Goal: Task Accomplishment & Management: Use online tool/utility

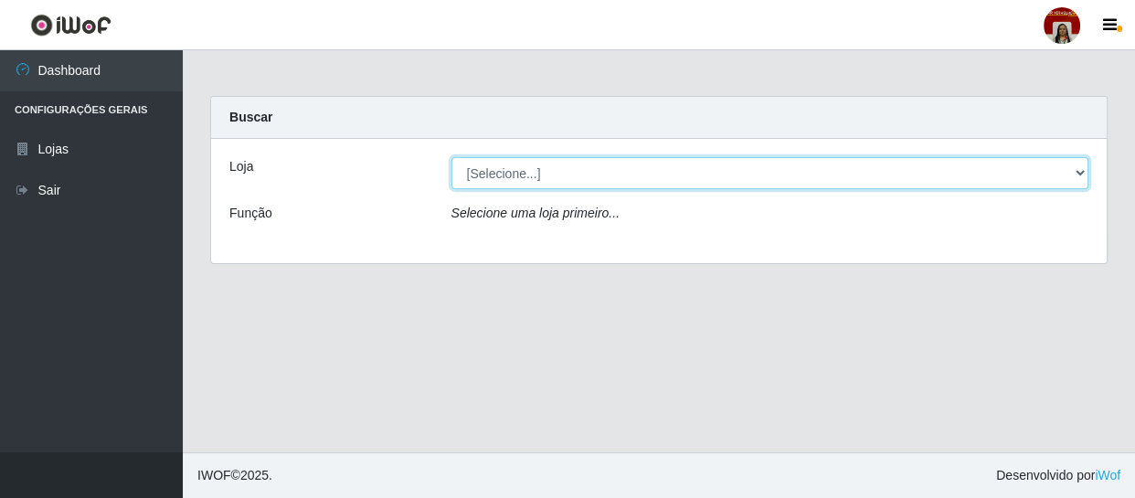
click at [565, 175] on select "[Selecione...] Mar Vermelho - Loja 04" at bounding box center [771, 173] width 638 height 32
select select "251"
click at [452, 157] on select "[Selecione...] Mar Vermelho - Loja 04" at bounding box center [771, 173] width 638 height 32
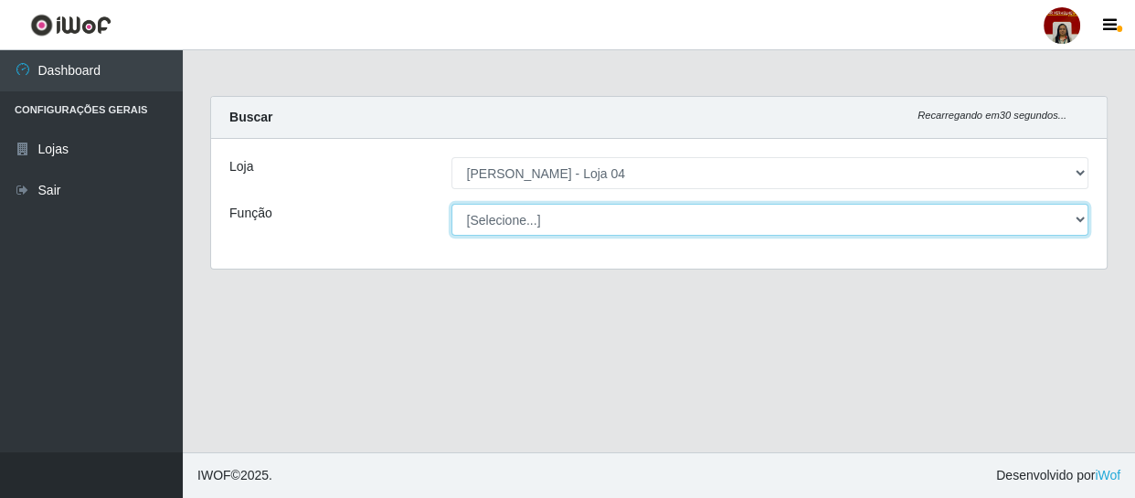
click at [585, 207] on select "[Selecione...] ASG ASG + ASG ++ Auxiliar de Depósito Auxiliar de Depósito + Aux…" at bounding box center [771, 220] width 638 height 32
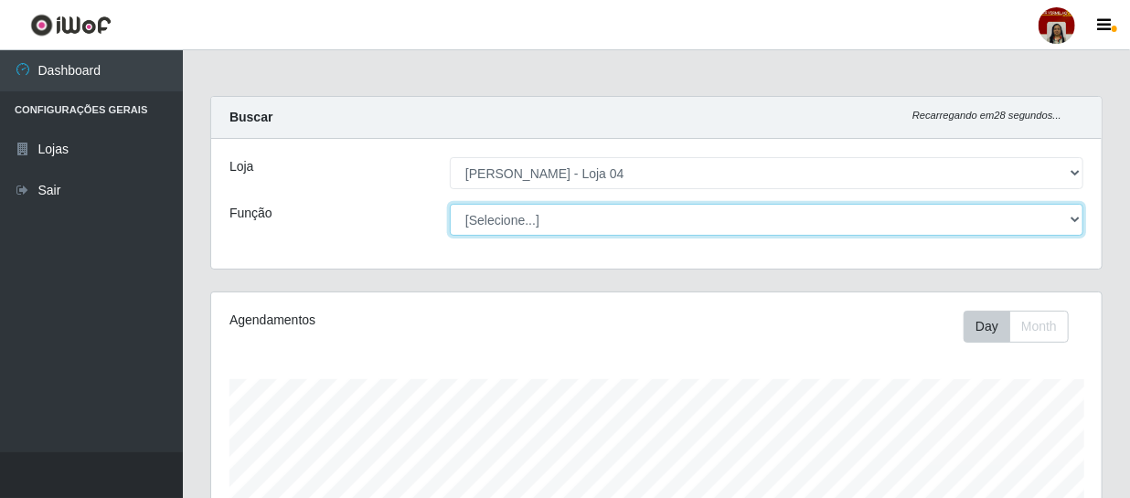
scroll to position [379, 890]
click at [450, 204] on select "[Selecione...] ASG ASG + ASG ++ Auxiliar de Depósito Auxiliar de Depósito + Aux…" at bounding box center [767, 220] width 634 height 32
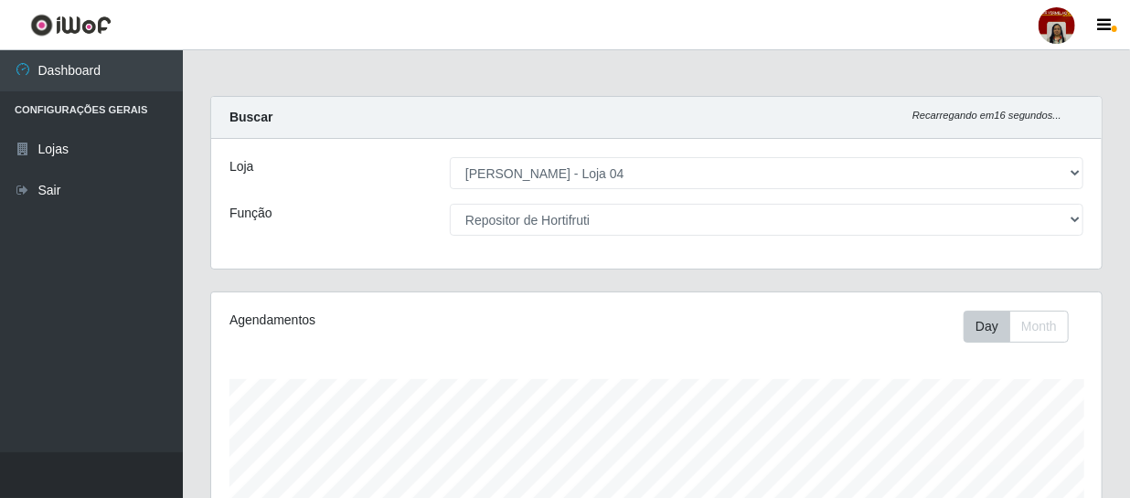
click at [544, 146] on div "Loja [Selecione...] Mar Vermelho - Loja 04 Função [Selecione...] ASG ASG + ASG …" at bounding box center [656, 204] width 890 height 130
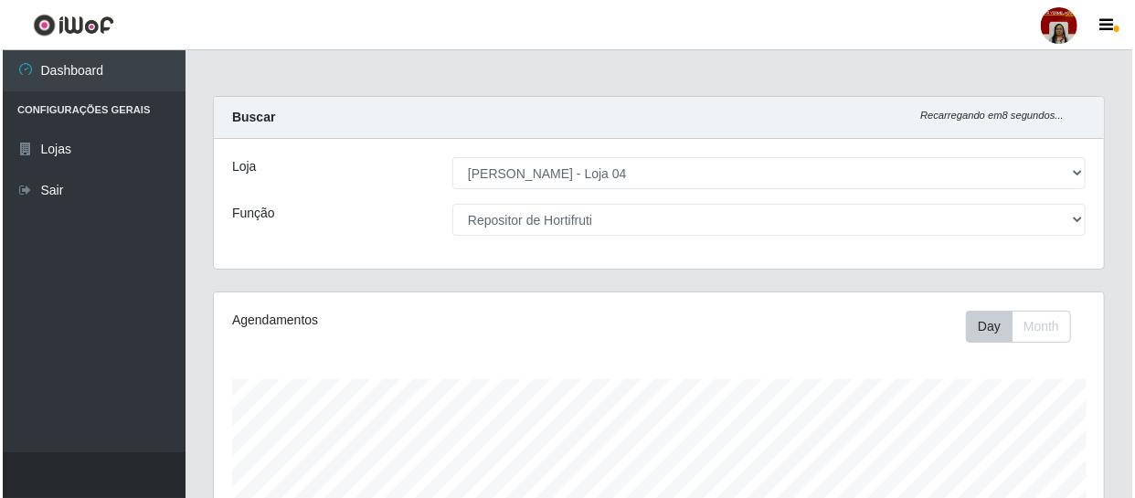
scroll to position [435, 0]
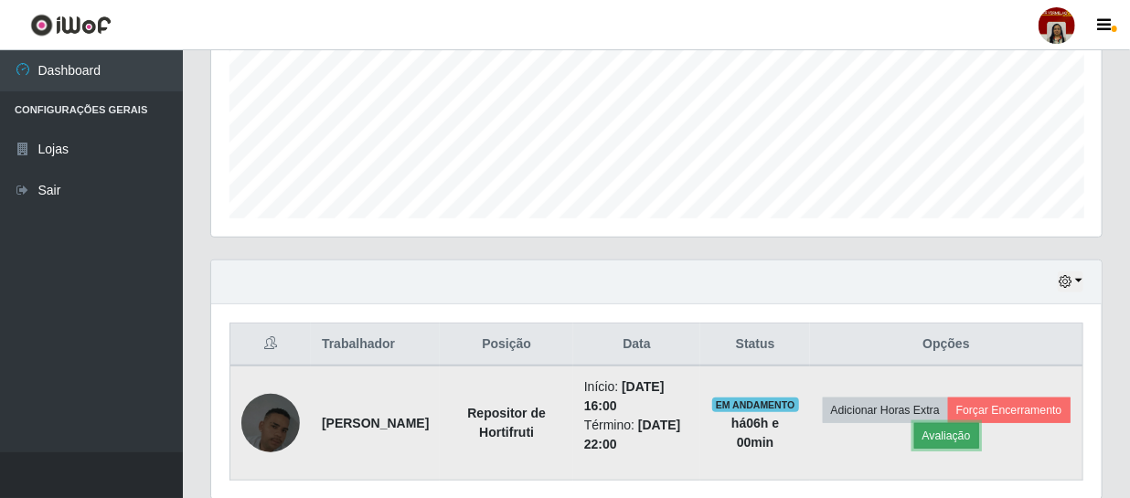
click at [979, 436] on button "Avaliação" at bounding box center [946, 436] width 65 height 26
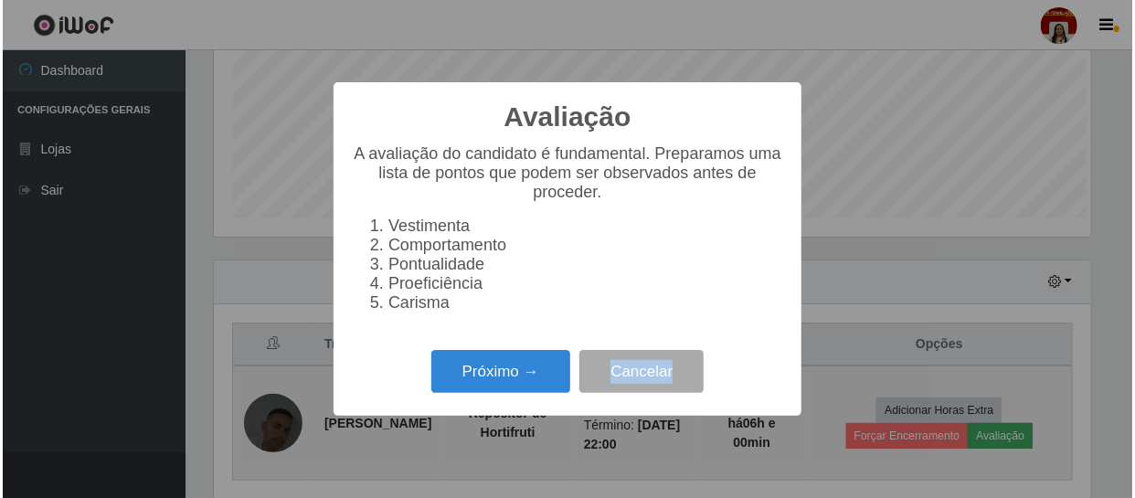
scroll to position [379, 882]
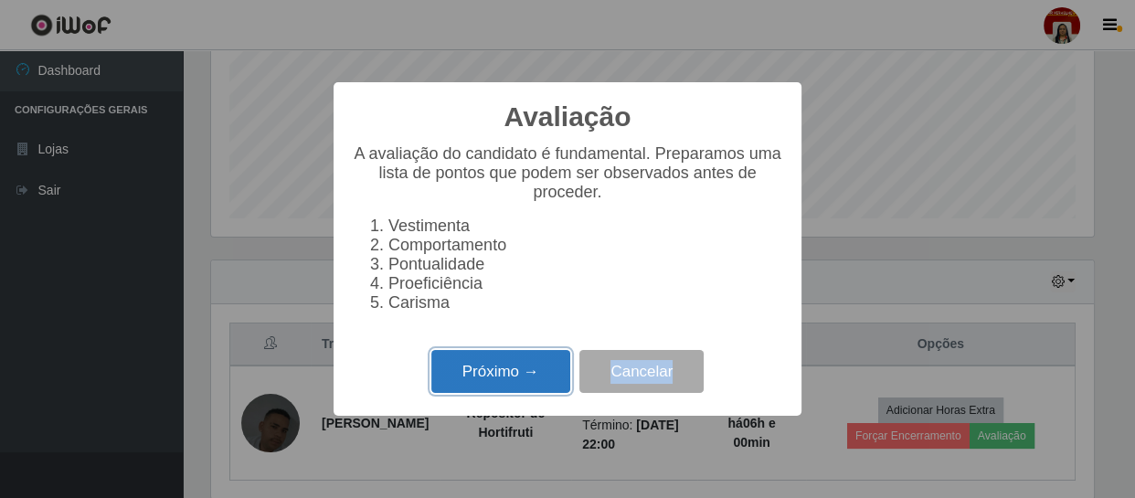
click at [470, 390] on button "Próximo →" at bounding box center [500, 371] width 139 height 43
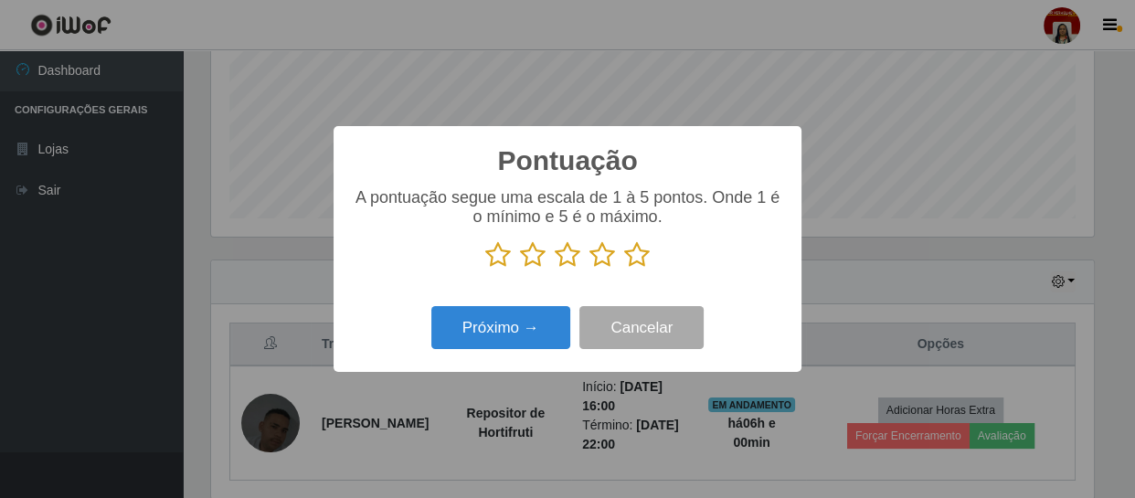
scroll to position [913769, 913265]
click at [630, 256] on icon at bounding box center [637, 254] width 26 height 27
click at [624, 269] on input "radio" at bounding box center [624, 269] width 0 height 0
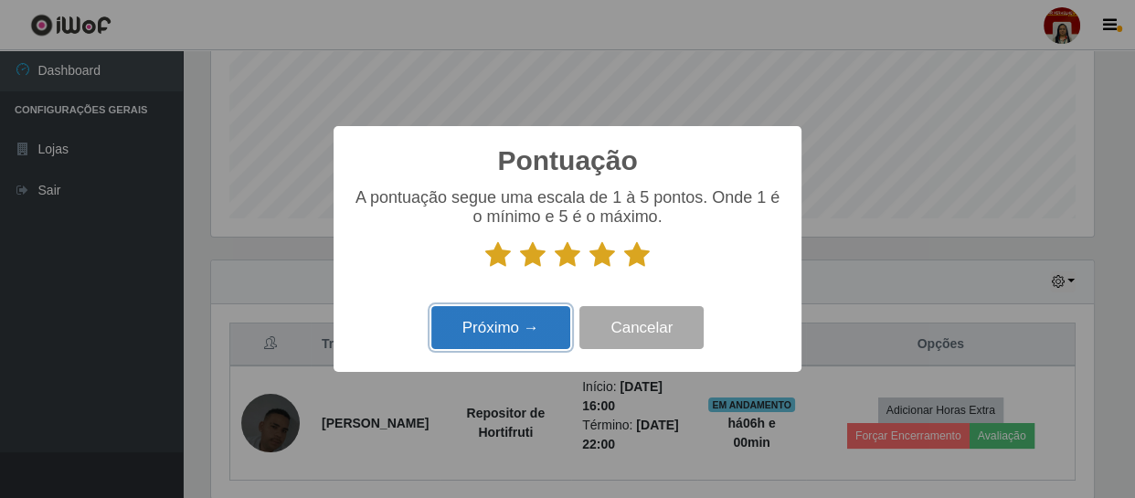
click at [535, 322] on button "Próximo →" at bounding box center [500, 327] width 139 height 43
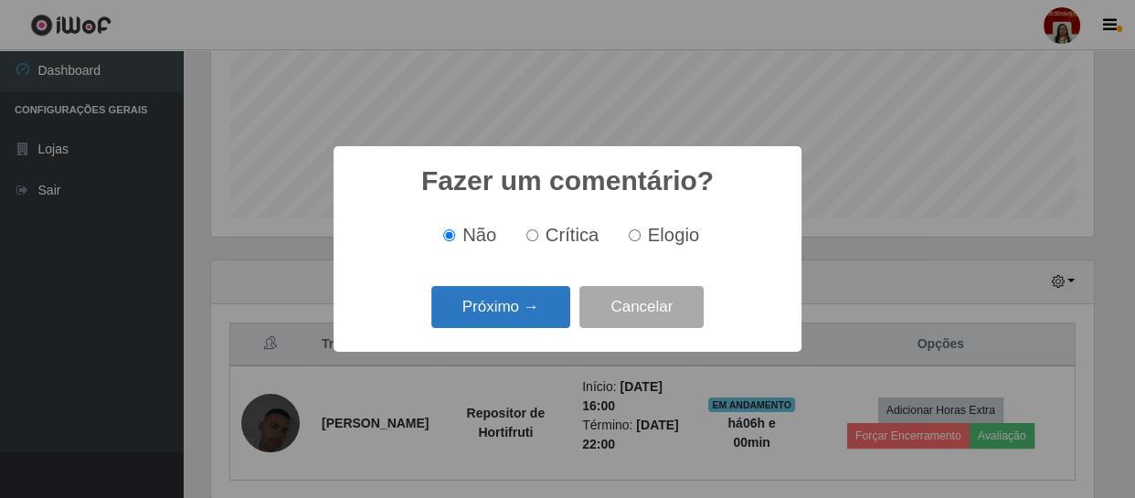
click at [536, 314] on button "Próximo →" at bounding box center [500, 307] width 139 height 43
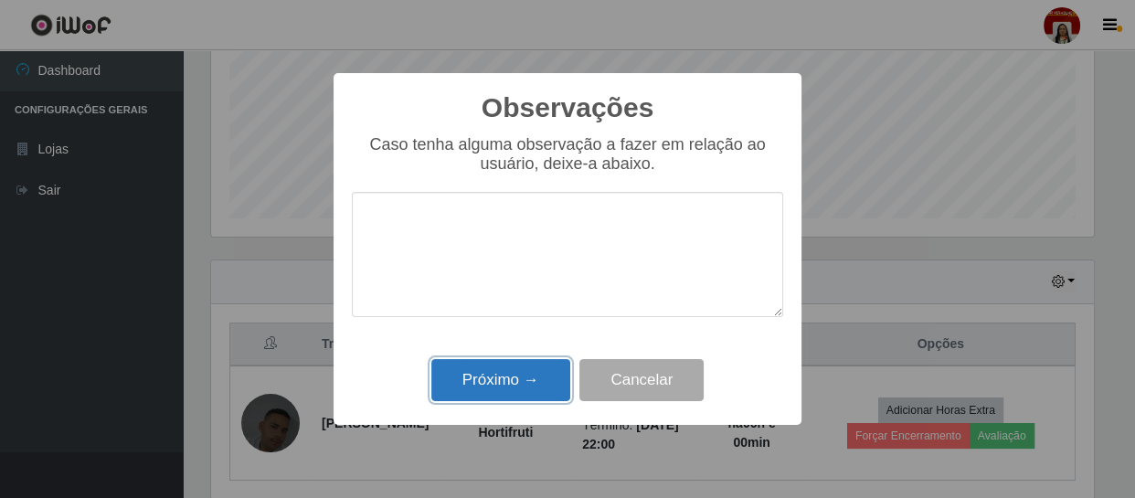
click at [543, 380] on button "Próximo →" at bounding box center [500, 380] width 139 height 43
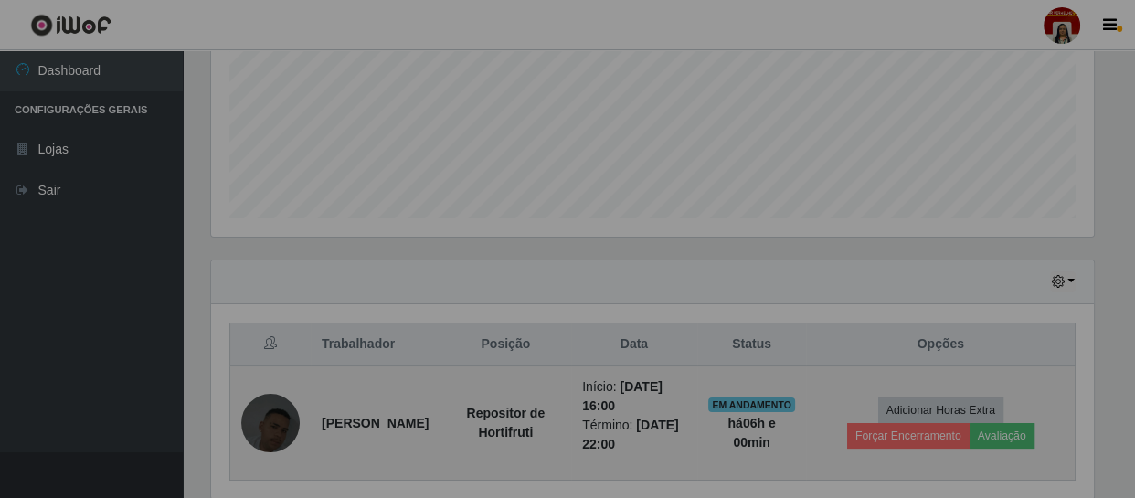
scroll to position [379, 890]
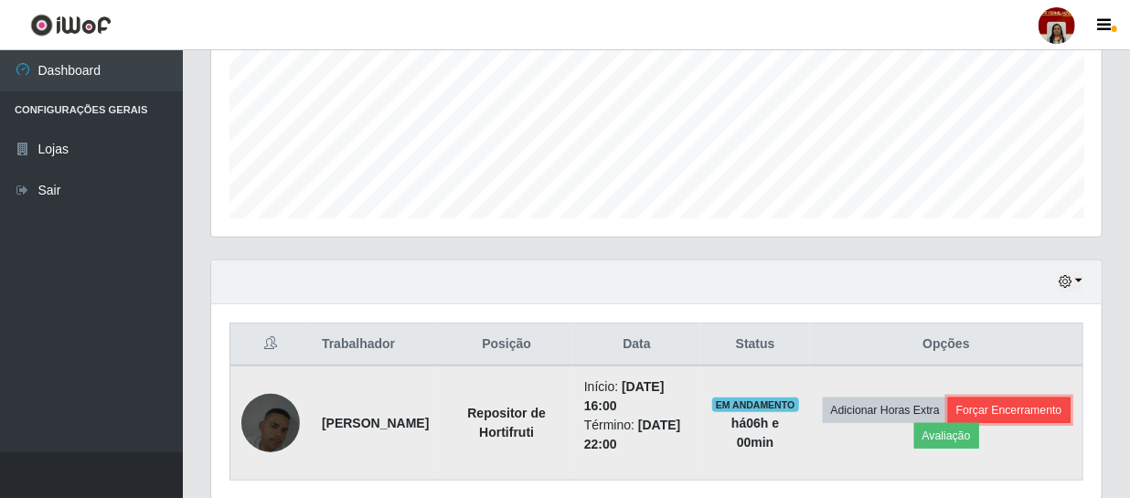
click at [948, 423] on button "Forçar Encerramento" at bounding box center [1009, 411] width 122 height 26
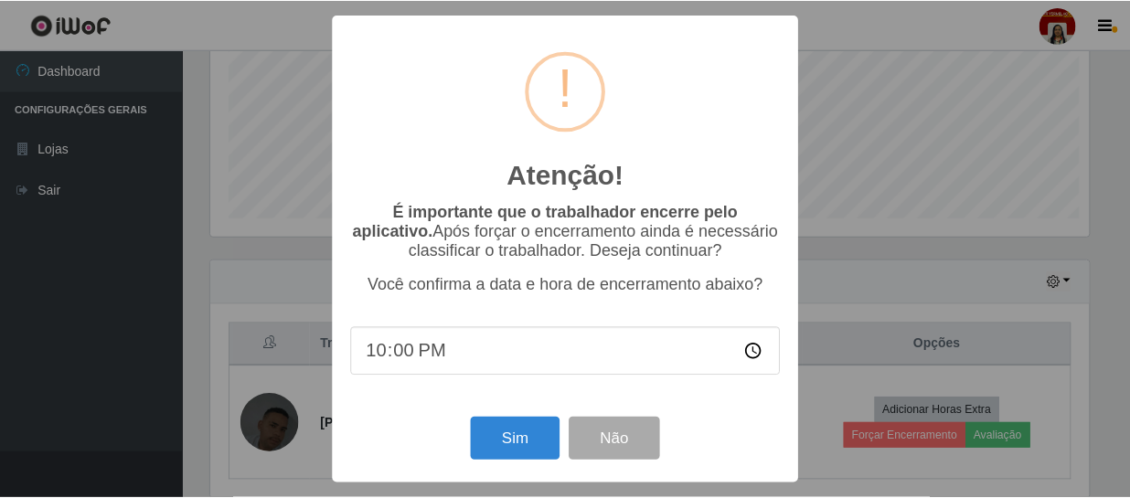
scroll to position [379, 882]
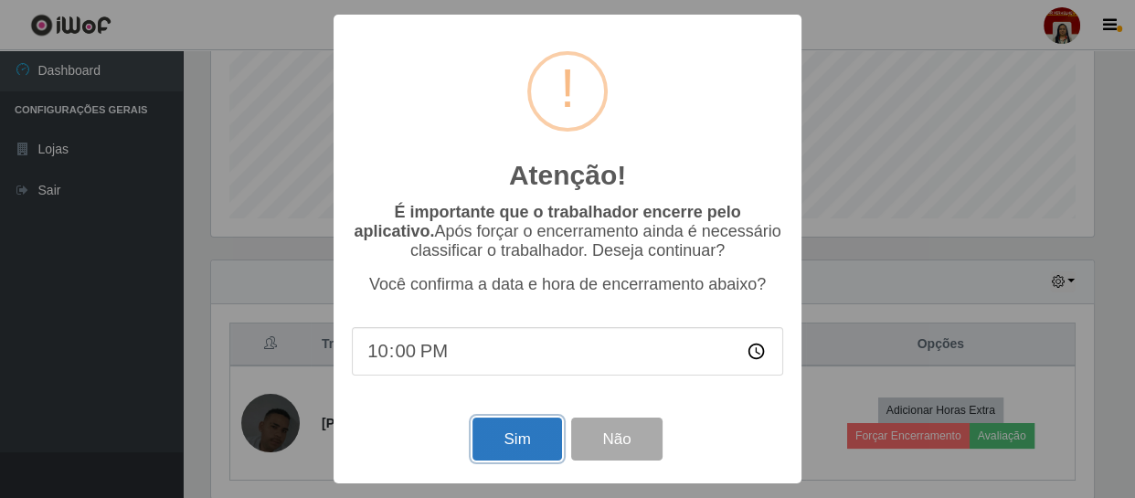
click at [528, 445] on button "Sim" at bounding box center [517, 439] width 89 height 43
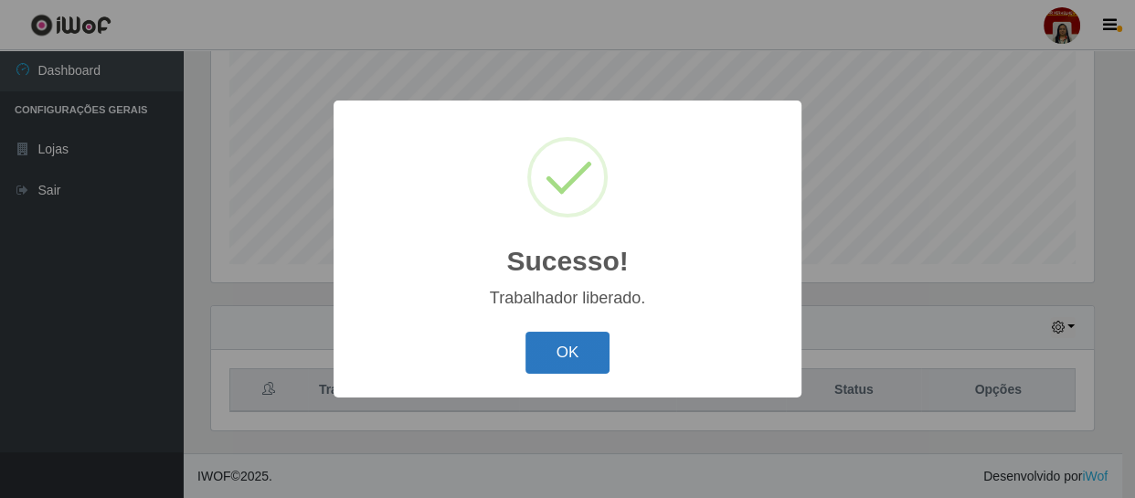
click at [583, 366] on button "OK" at bounding box center [568, 353] width 85 height 43
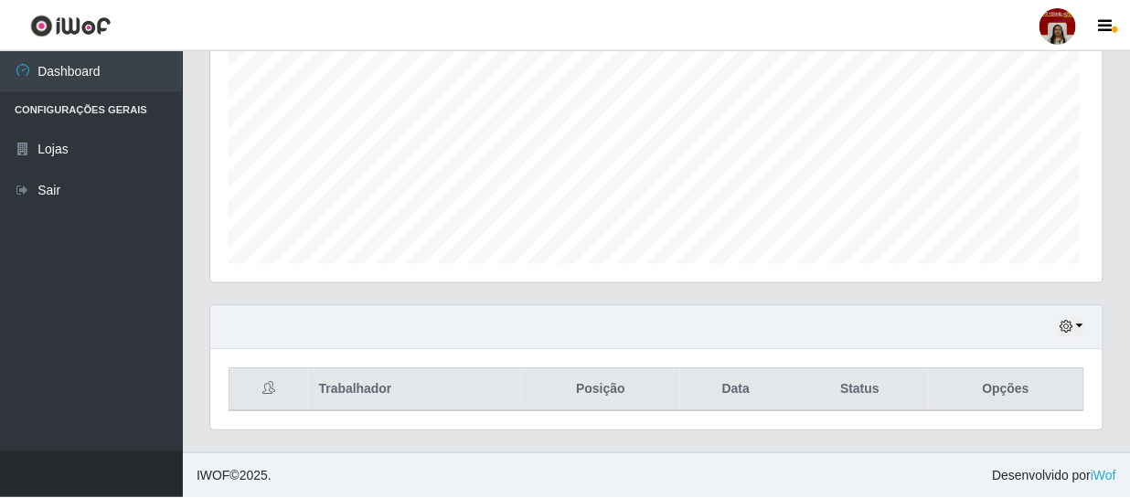
scroll to position [379, 890]
click at [1113, 27] on span "button" at bounding box center [1114, 29] width 5 height 6
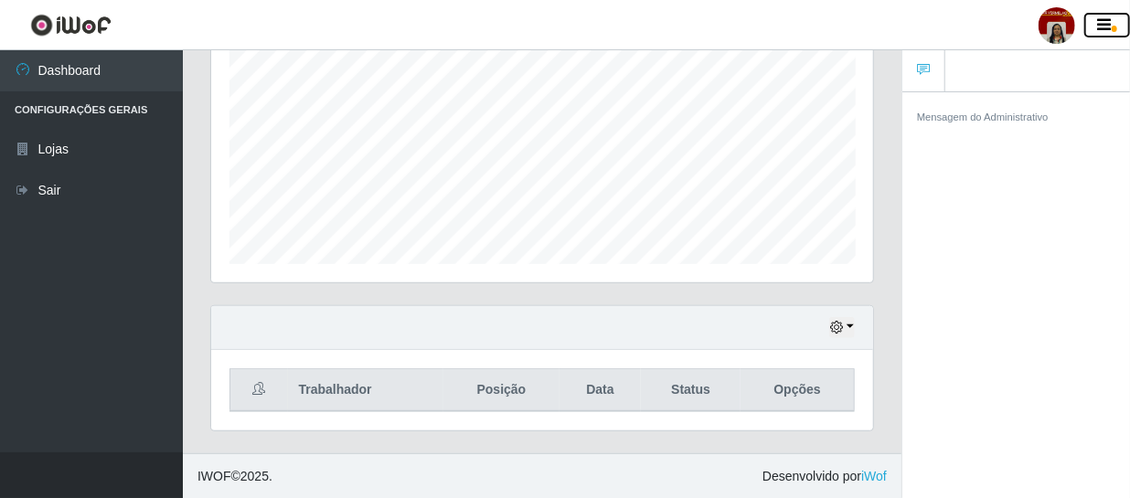
scroll to position [0, 0]
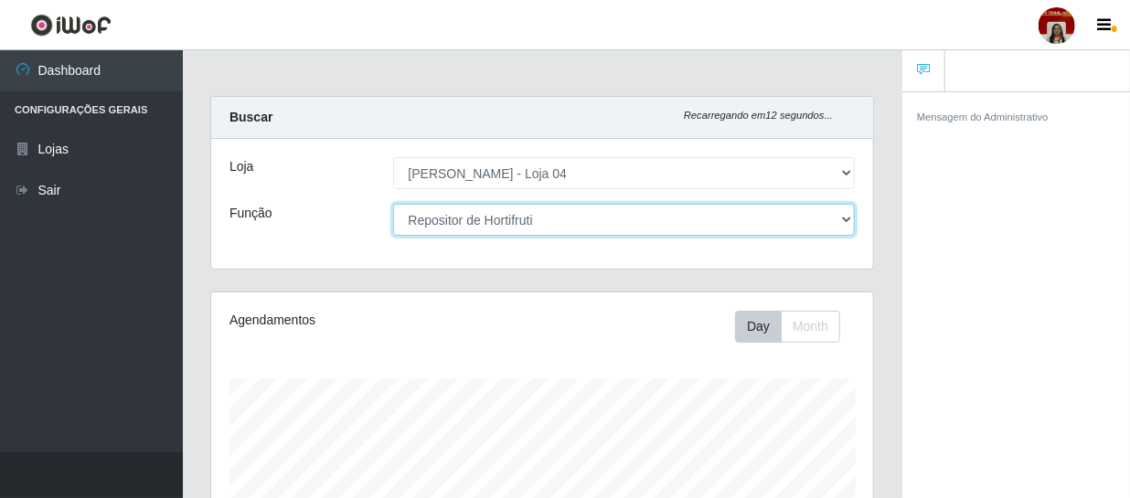
click at [619, 217] on select "[Selecione...] ASG ASG + ASG ++ Auxiliar de Depósito Auxiliar de Depósito + Aux…" at bounding box center [624, 220] width 463 height 32
click at [393, 204] on select "[Selecione...] ASG ASG + ASG ++ Auxiliar de Depósito Auxiliar de Depósito + Aux…" at bounding box center [624, 220] width 463 height 32
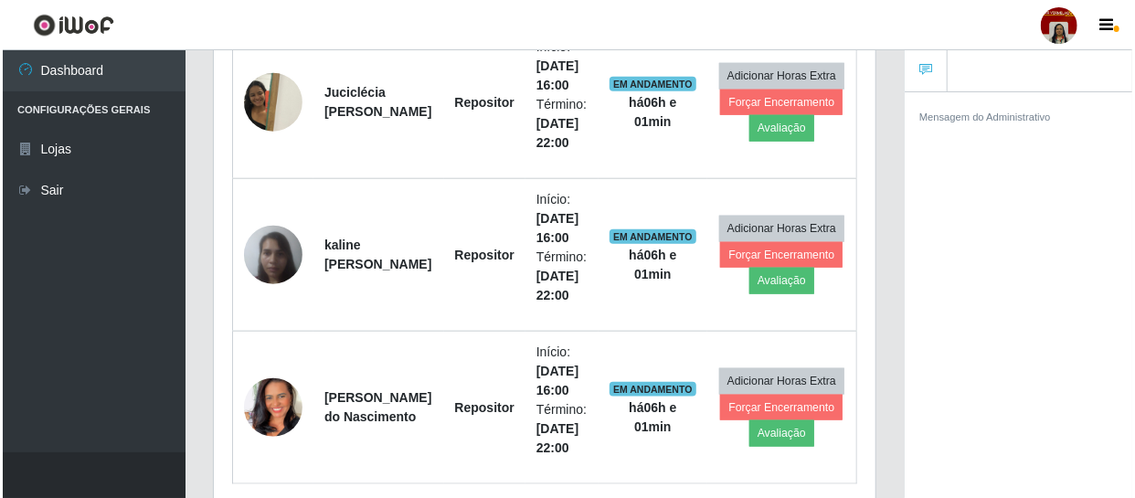
scroll to position [808, 0]
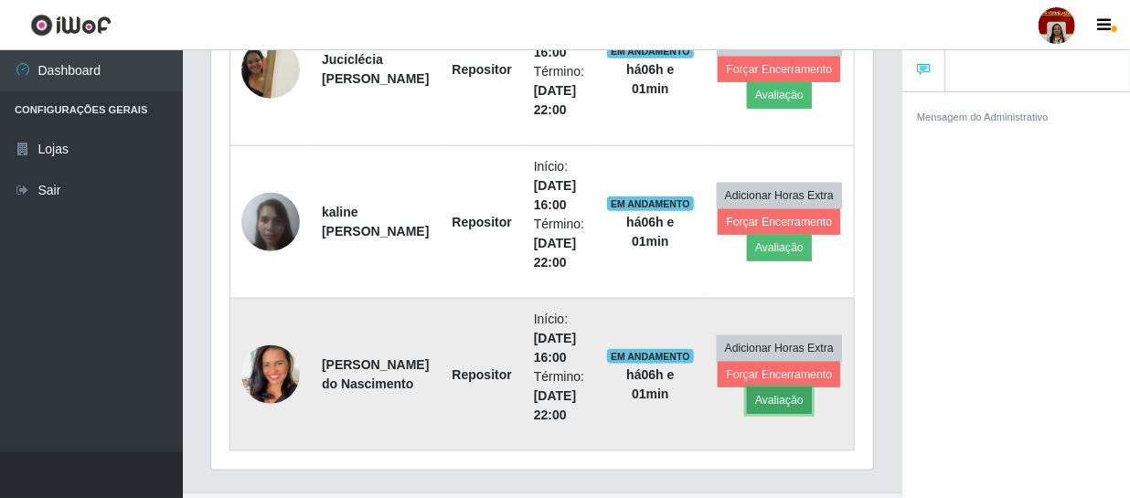
click at [782, 392] on button "Avaliação" at bounding box center [779, 401] width 65 height 26
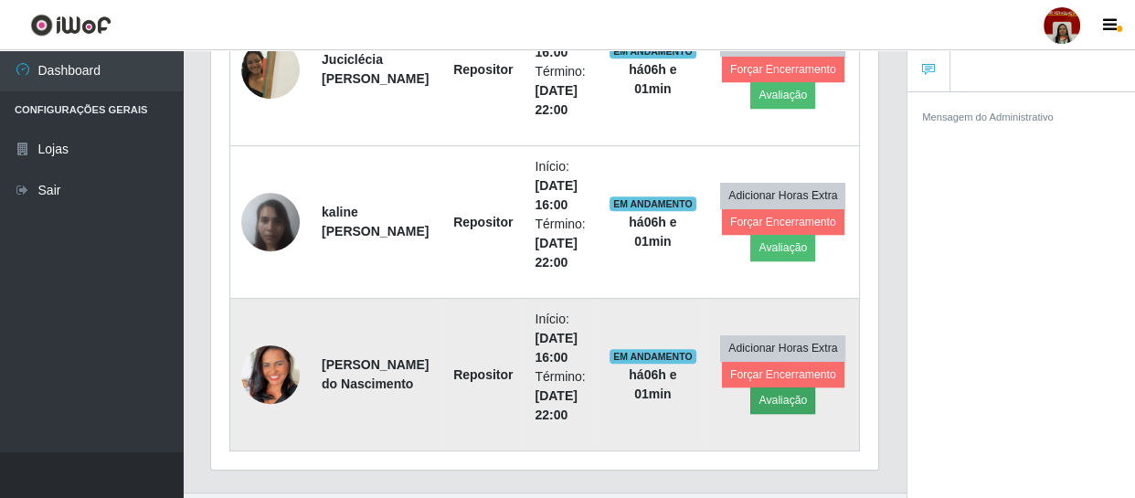
scroll to position [379, 654]
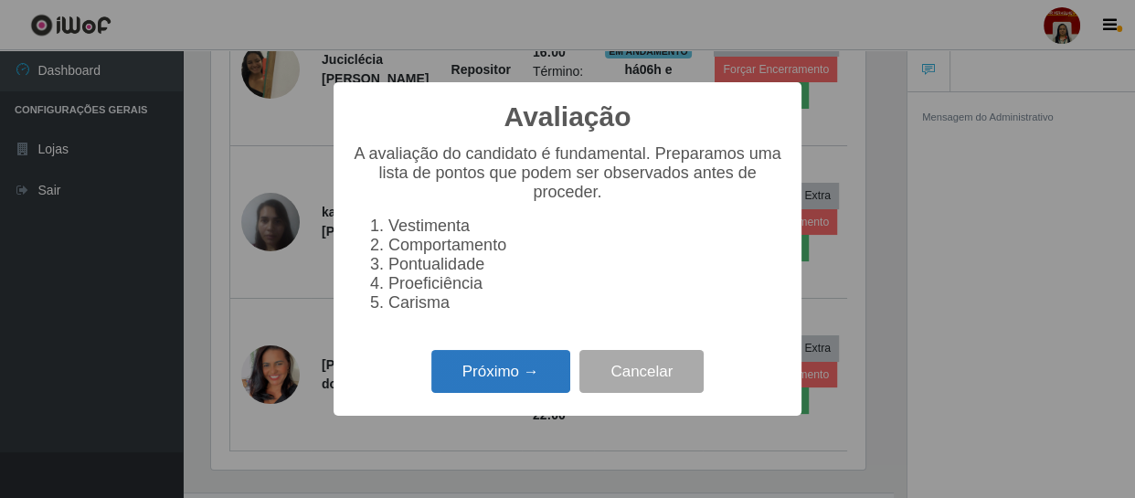
click at [521, 382] on button "Próximo →" at bounding box center [500, 371] width 139 height 43
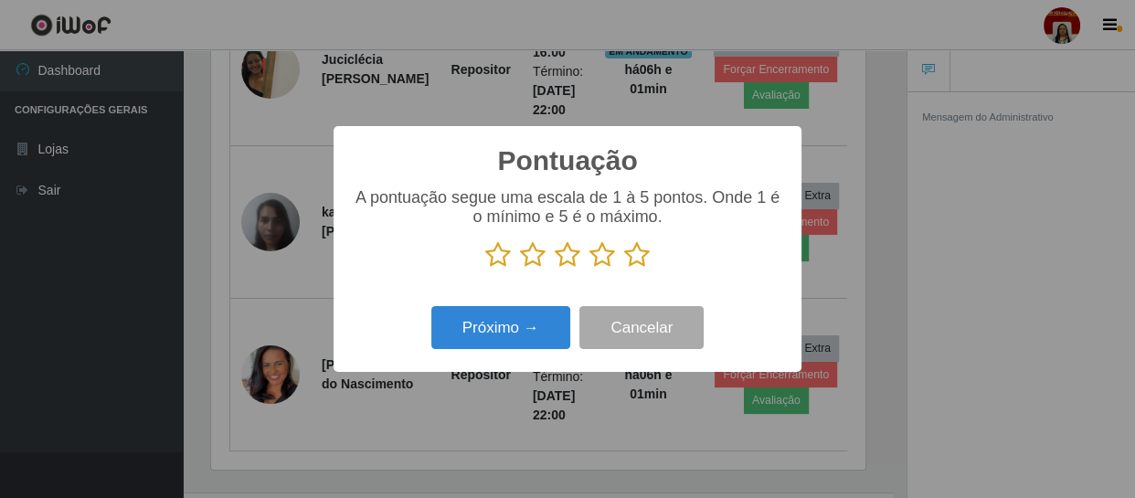
scroll to position [913769, 913493]
click at [628, 260] on icon at bounding box center [637, 254] width 26 height 27
click at [624, 269] on input "radio" at bounding box center [624, 269] width 0 height 0
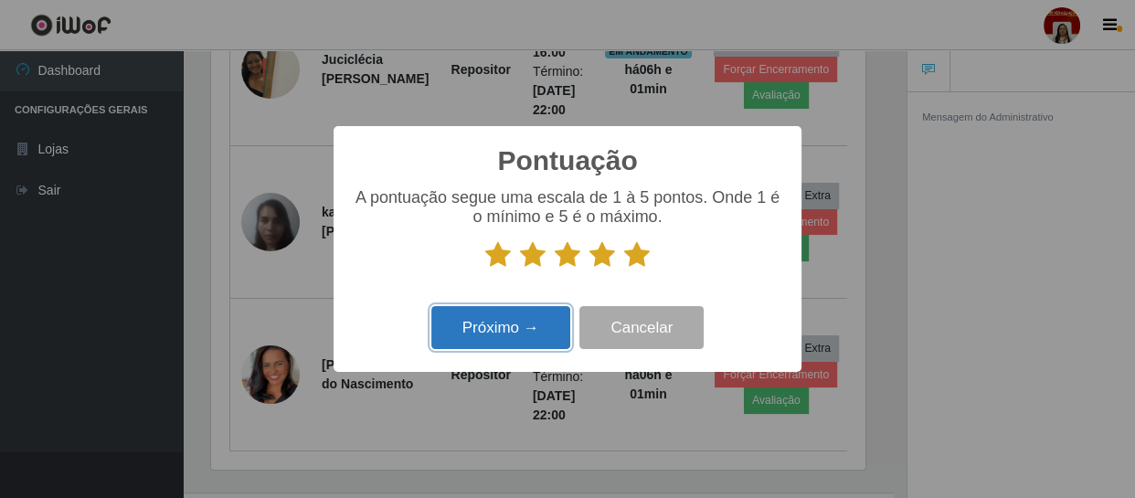
click at [550, 328] on button "Próximo →" at bounding box center [500, 327] width 139 height 43
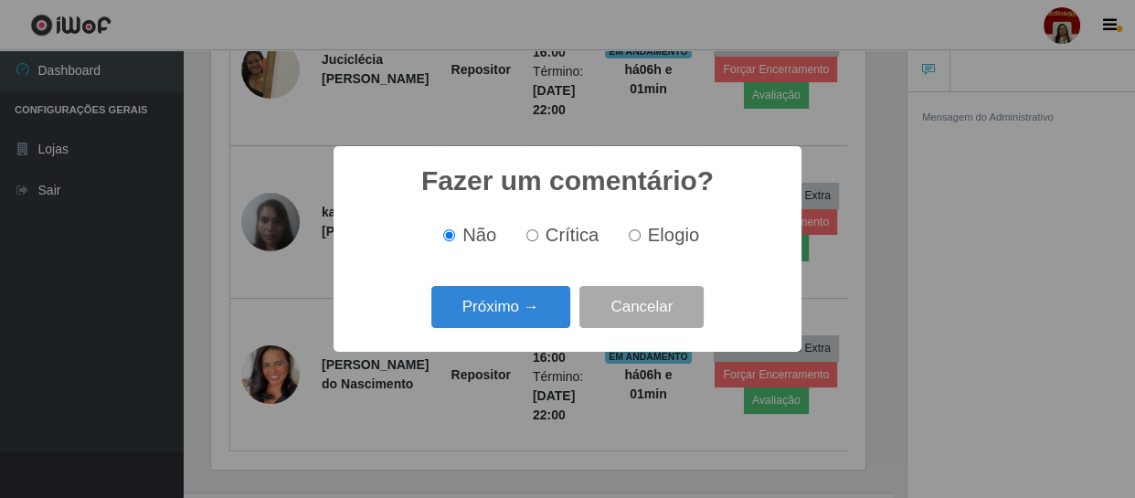
click at [550, 328] on button "Próximo →" at bounding box center [500, 307] width 139 height 43
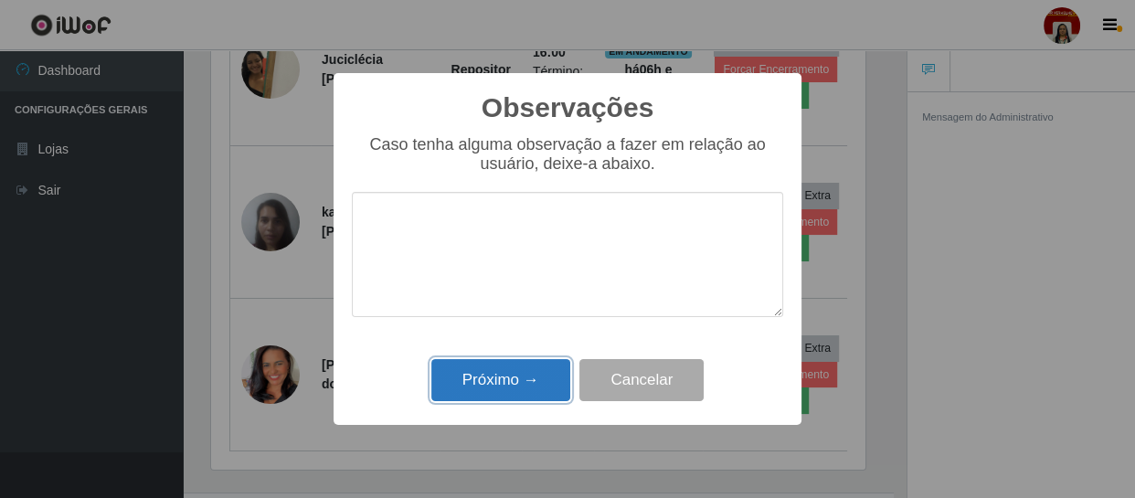
click at [535, 386] on button "Próximo →" at bounding box center [500, 380] width 139 height 43
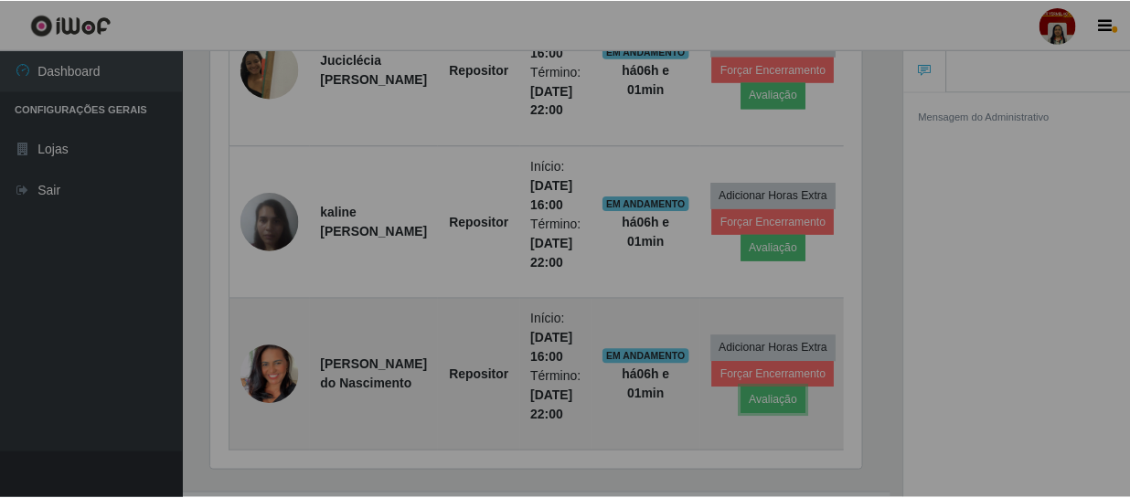
scroll to position [379, 662]
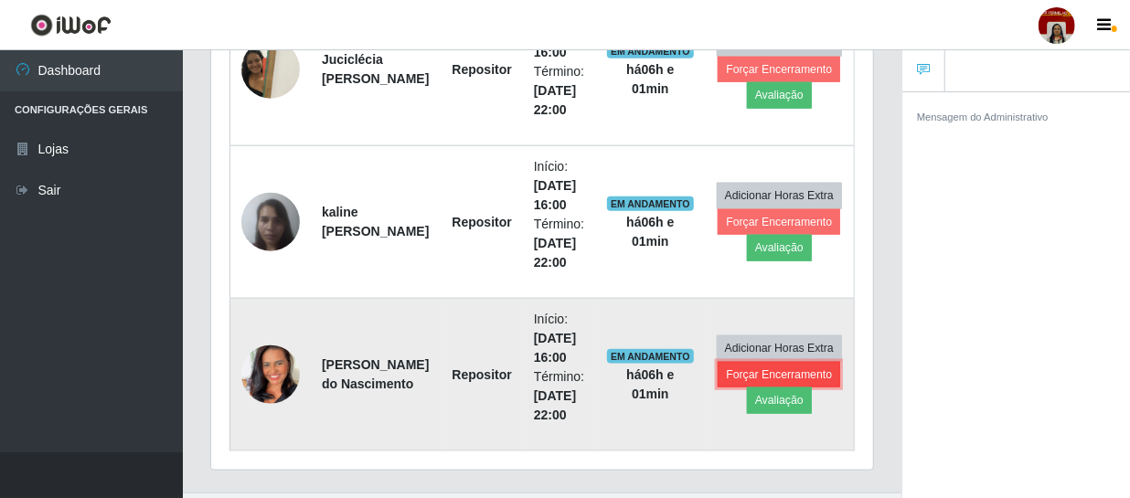
click at [785, 376] on button "Forçar Encerramento" at bounding box center [779, 375] width 122 height 26
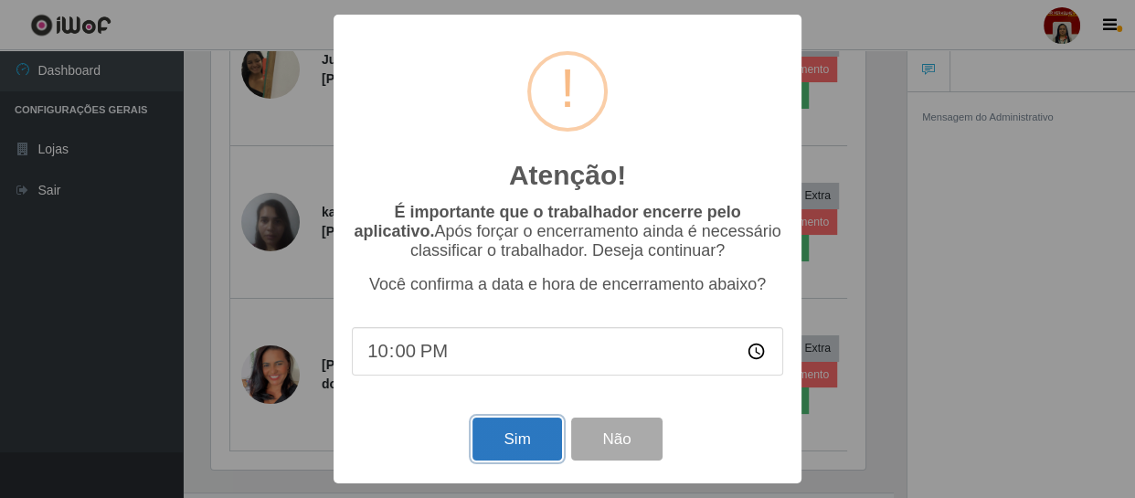
click at [516, 435] on button "Sim" at bounding box center [517, 439] width 89 height 43
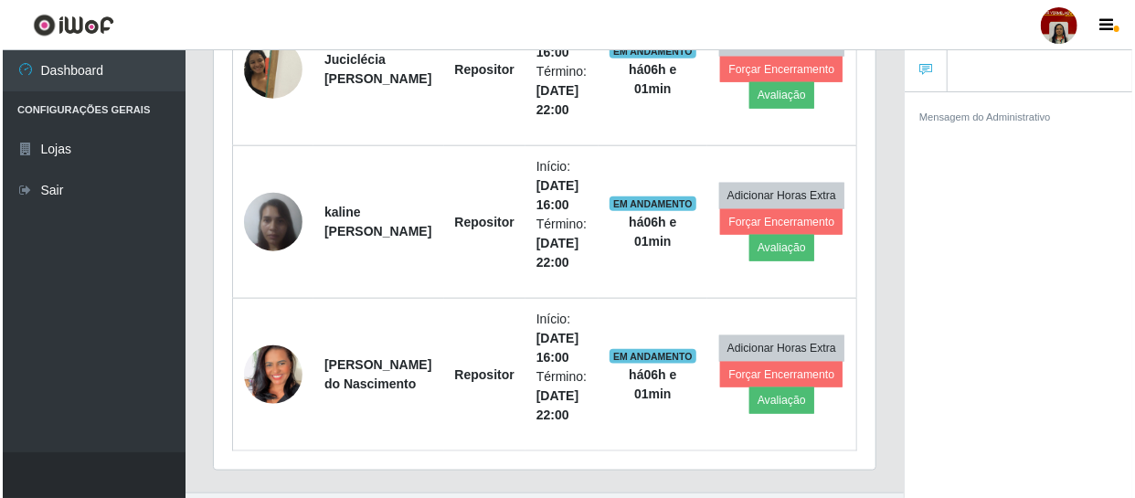
scroll to position [0, 0]
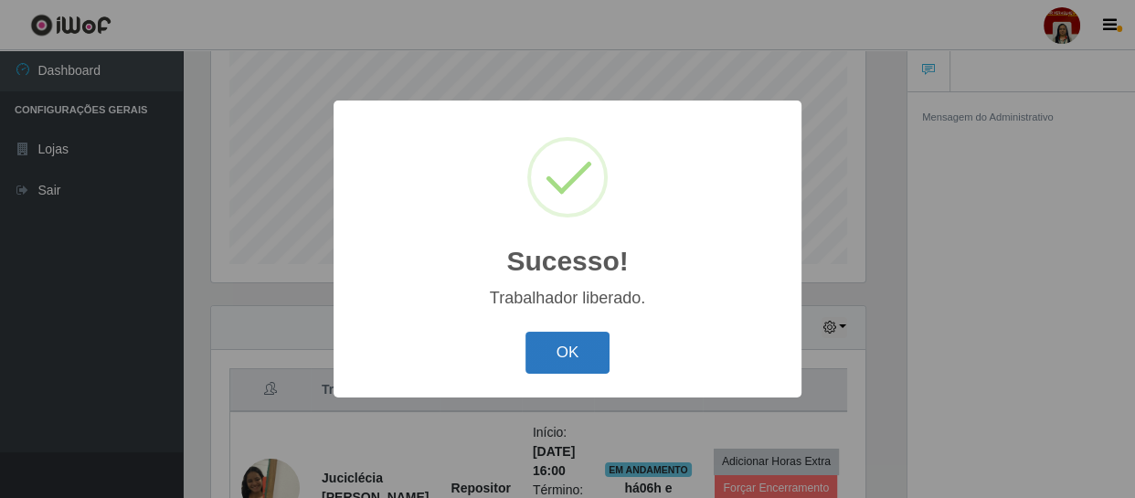
click at [569, 356] on button "OK" at bounding box center [568, 353] width 85 height 43
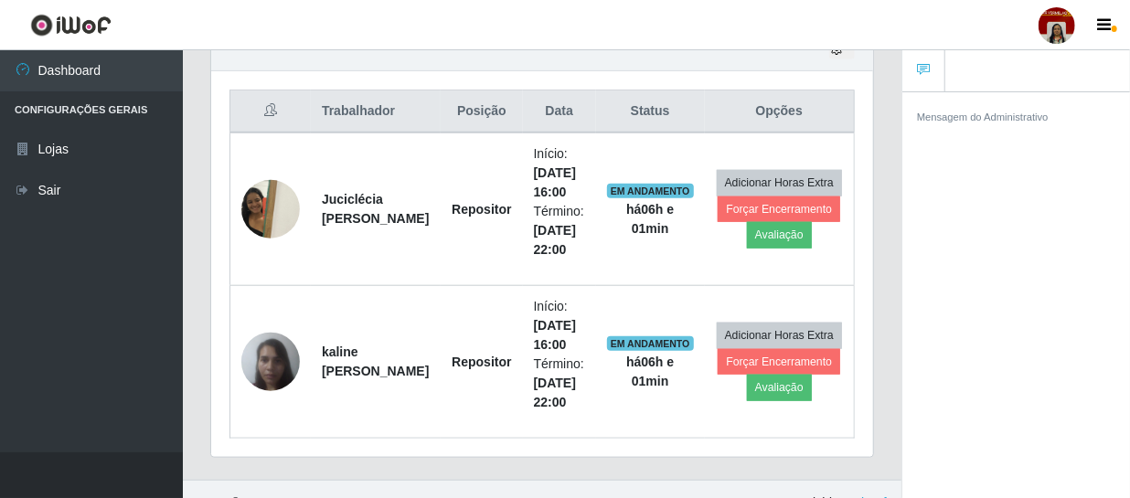
drag, startPoint x: 1129, startPoint y: 366, endPoint x: 1133, endPoint y: 389, distance: 23.1
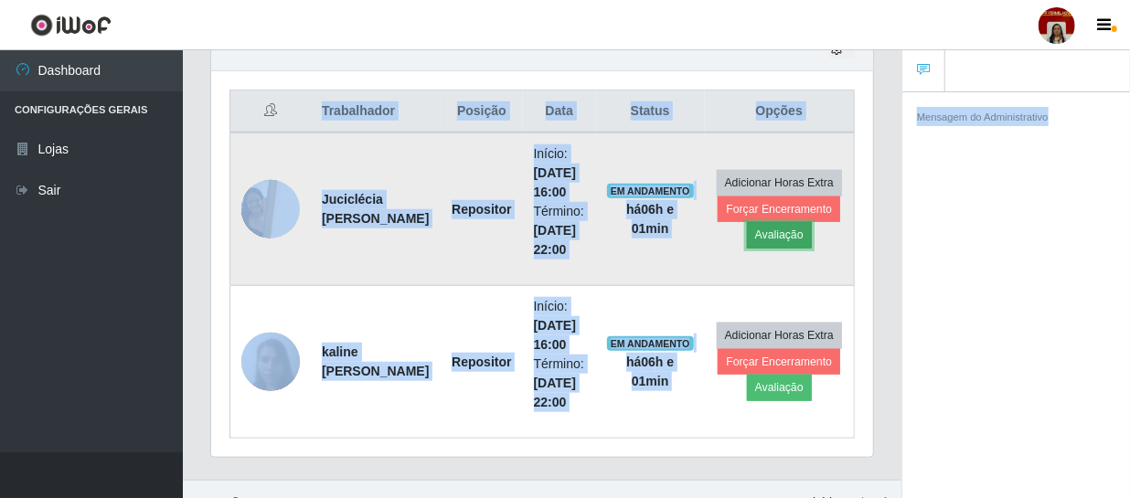
click at [780, 233] on button "Avaliação" at bounding box center [779, 235] width 65 height 26
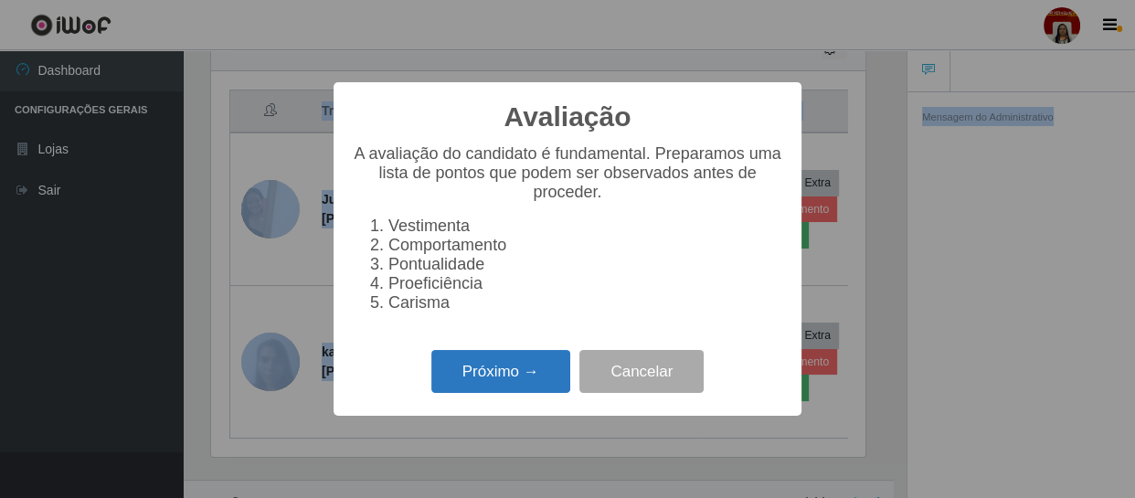
click at [543, 371] on button "Próximo →" at bounding box center [500, 371] width 139 height 43
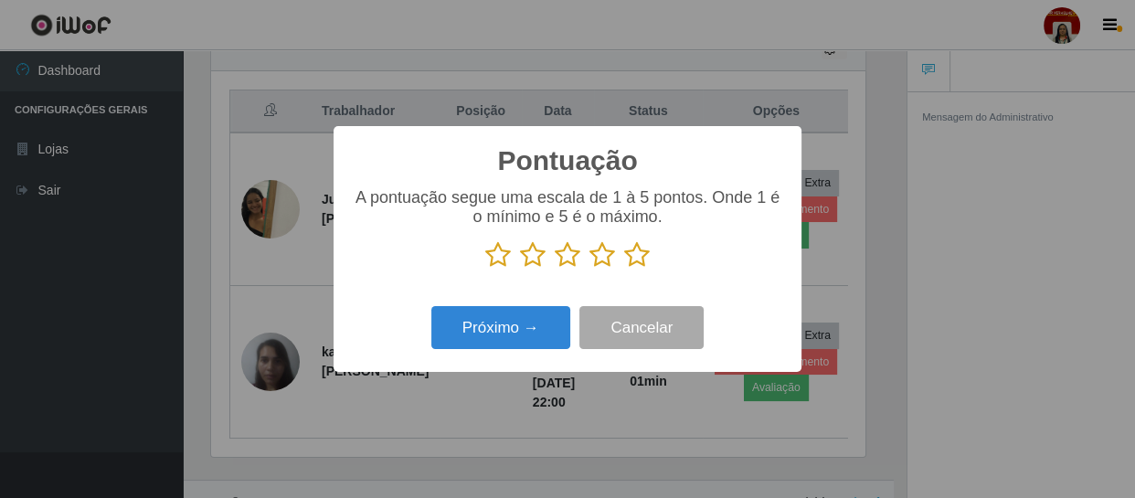
click at [636, 253] on icon at bounding box center [637, 254] width 26 height 27
click at [624, 269] on input "radio" at bounding box center [624, 269] width 0 height 0
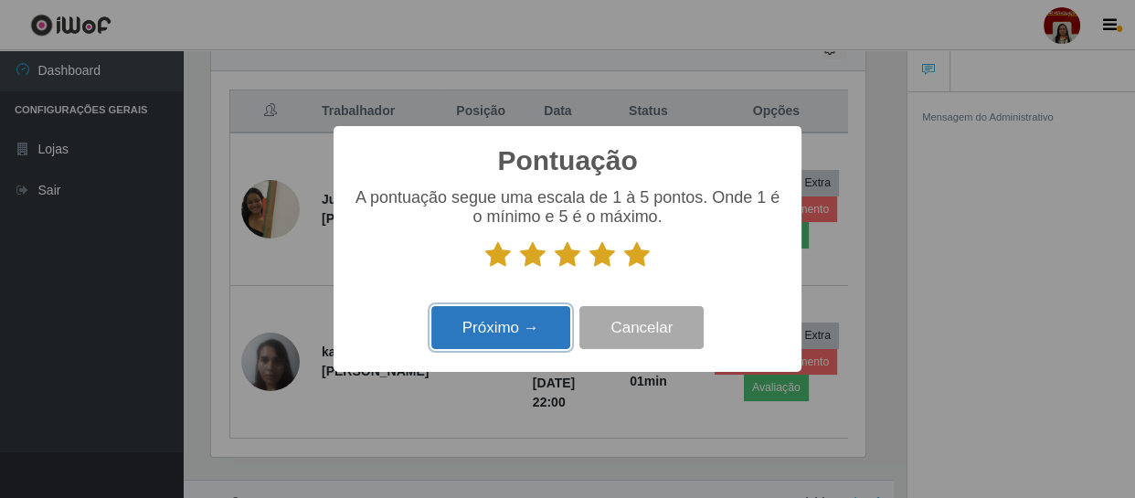
click at [557, 318] on button "Próximo →" at bounding box center [500, 327] width 139 height 43
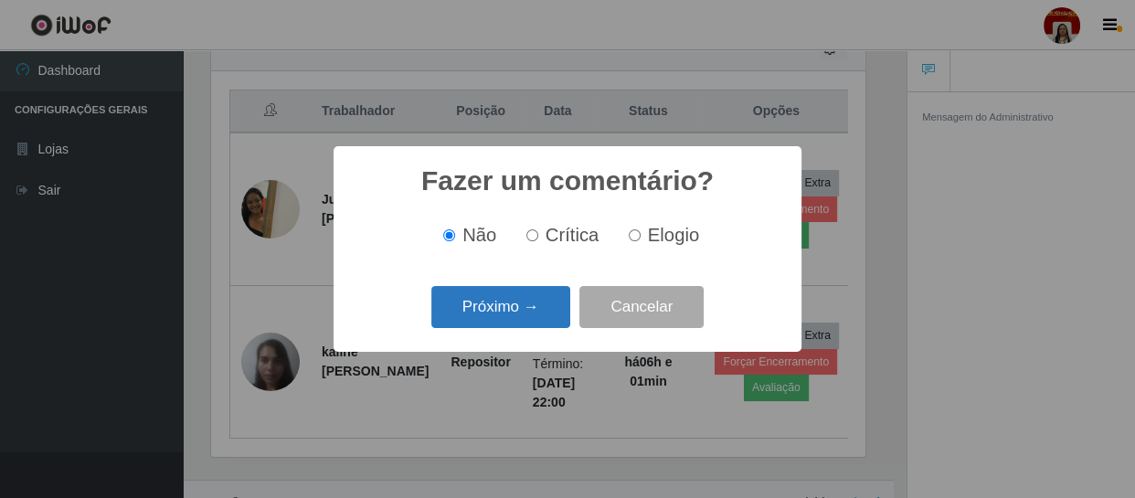
click at [551, 313] on button "Próximo →" at bounding box center [500, 307] width 139 height 43
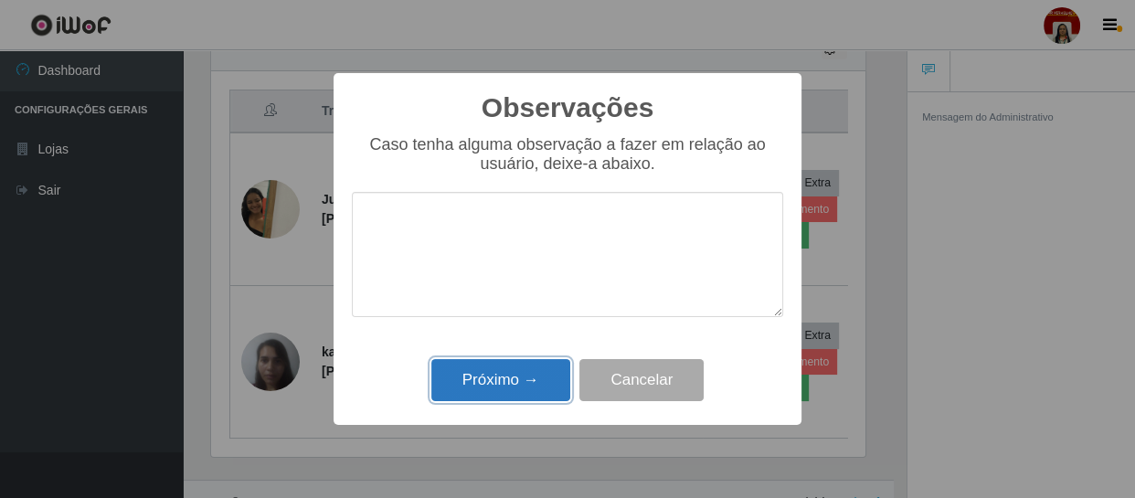
click at [533, 372] on button "Próximo →" at bounding box center [500, 380] width 139 height 43
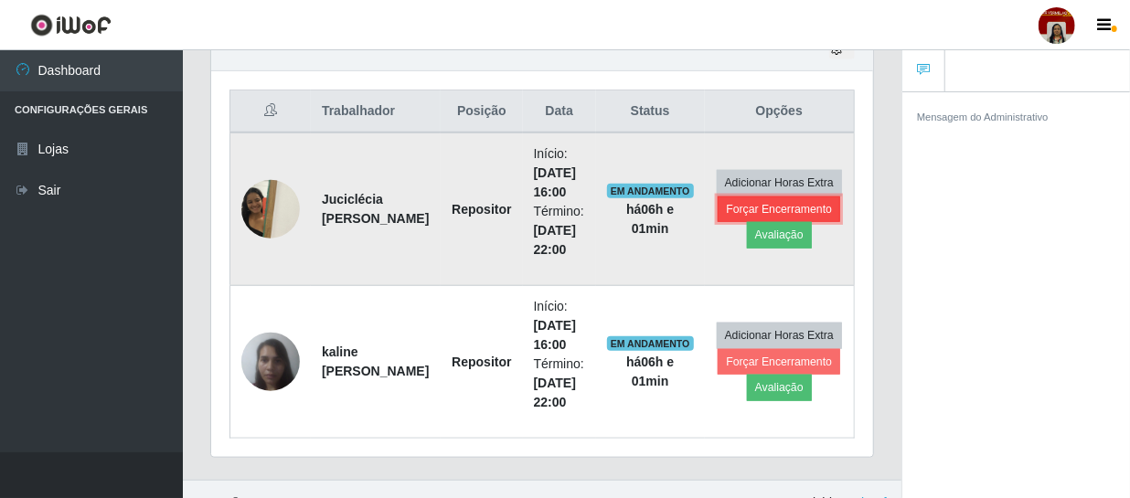
click at [725, 199] on button "Forçar Encerramento" at bounding box center [779, 210] width 122 height 26
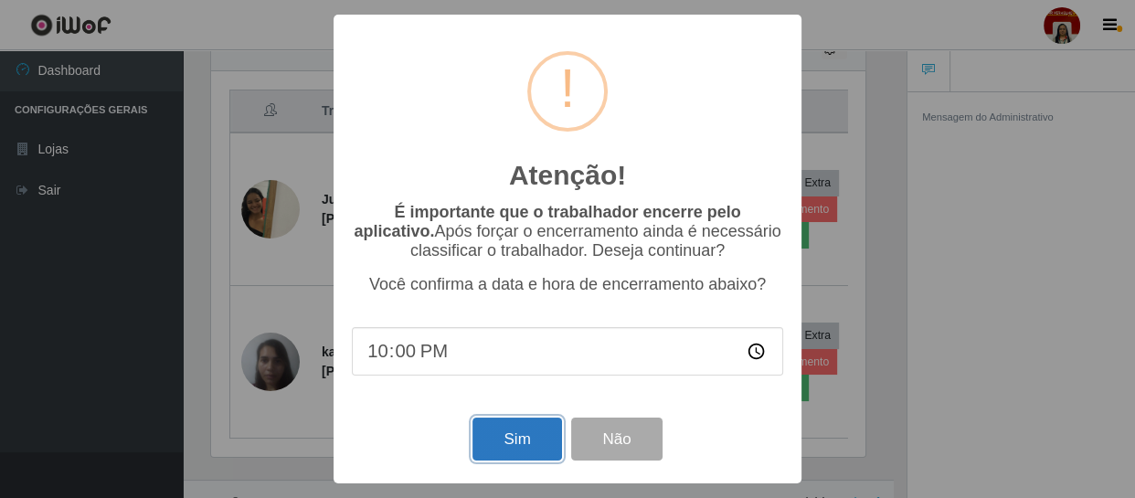
click at [513, 435] on button "Sim" at bounding box center [517, 439] width 89 height 43
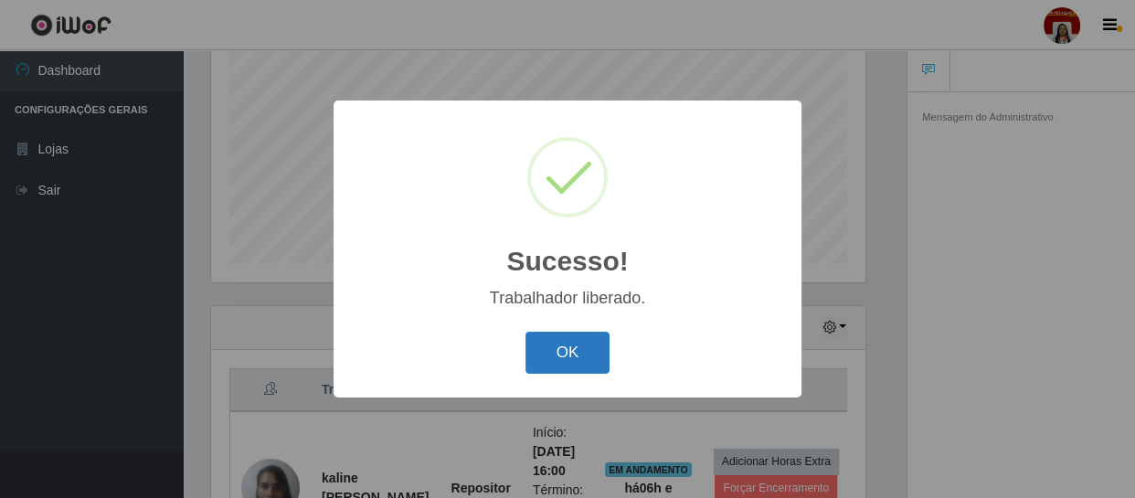
click at [573, 358] on button "OK" at bounding box center [568, 353] width 85 height 43
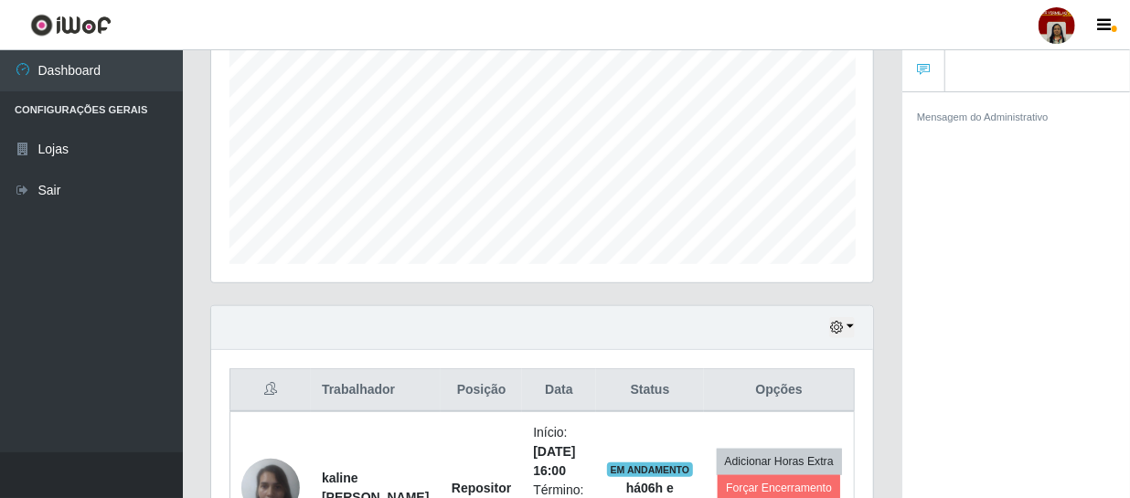
scroll to position [541, 0]
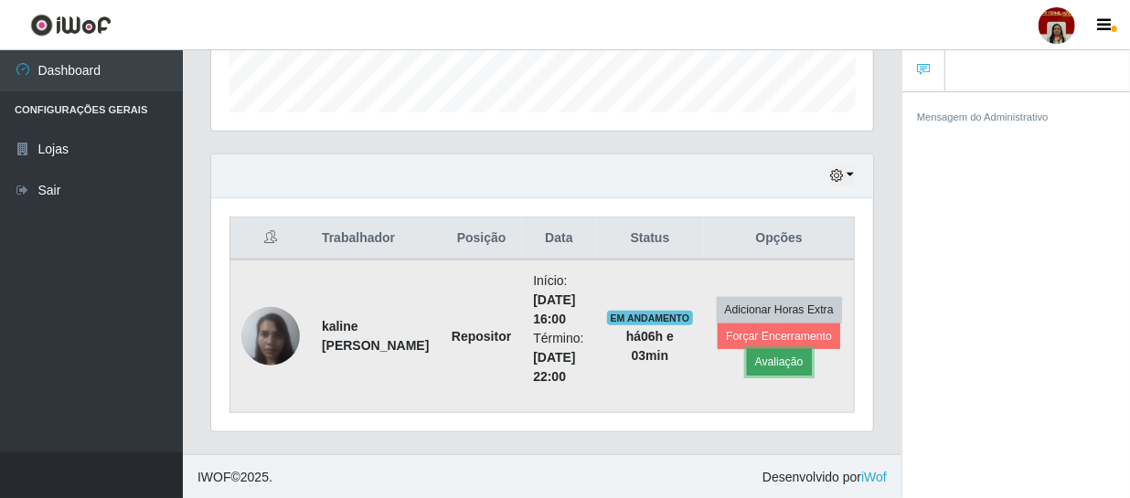
click at [781, 361] on button "Avaliação" at bounding box center [779, 362] width 65 height 26
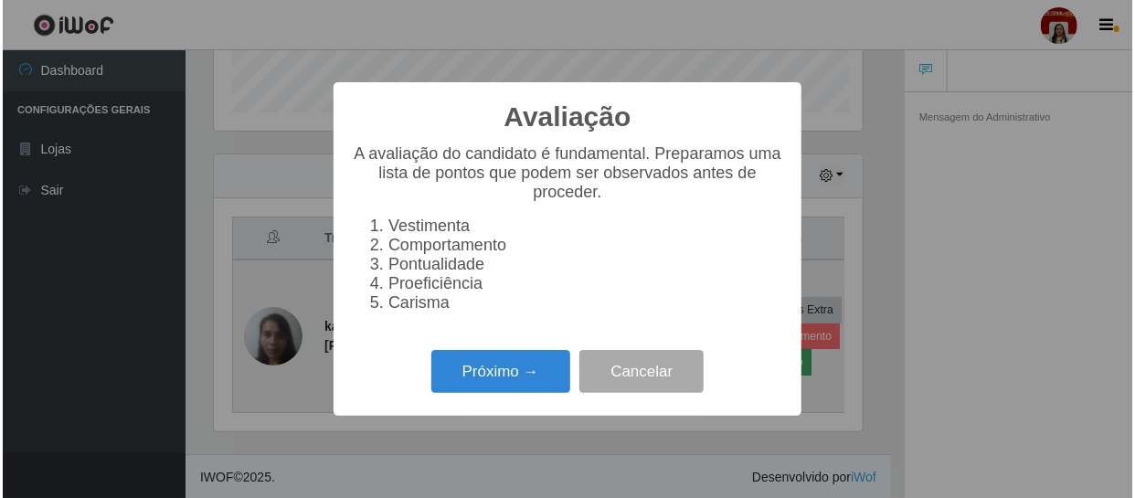
scroll to position [379, 654]
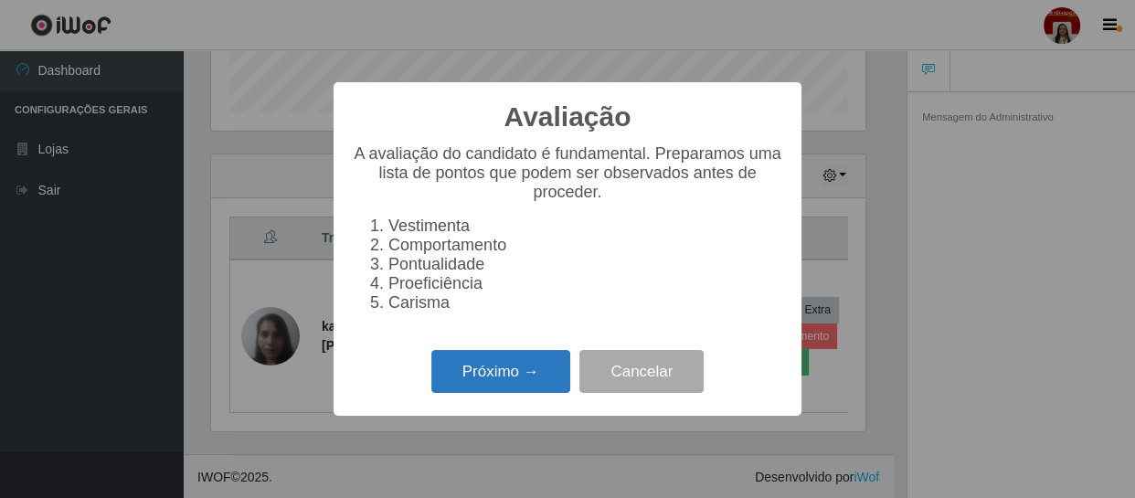
click at [516, 380] on button "Próximo →" at bounding box center [500, 371] width 139 height 43
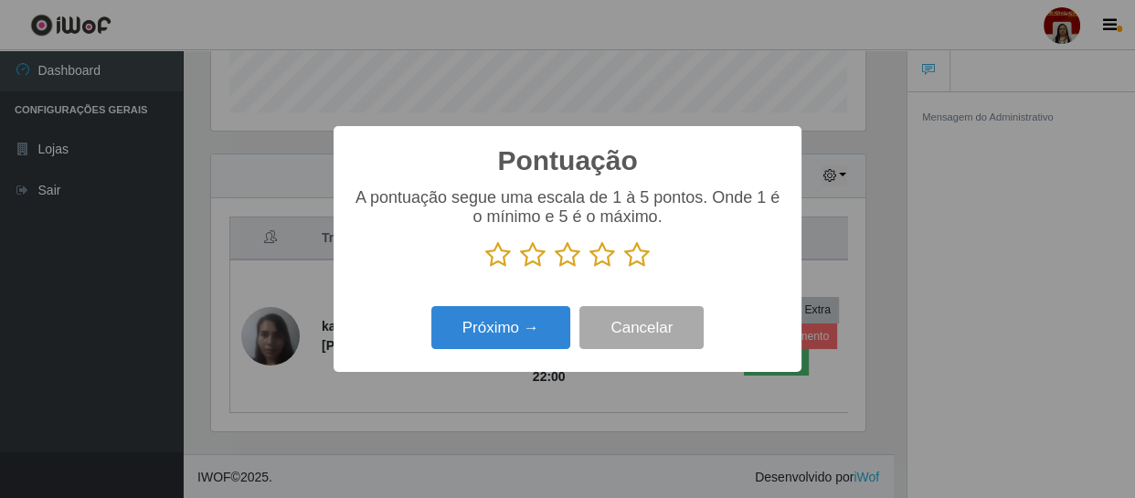
scroll to position [913769, 913493]
click at [644, 251] on icon at bounding box center [637, 254] width 26 height 27
click at [624, 269] on input "radio" at bounding box center [624, 269] width 0 height 0
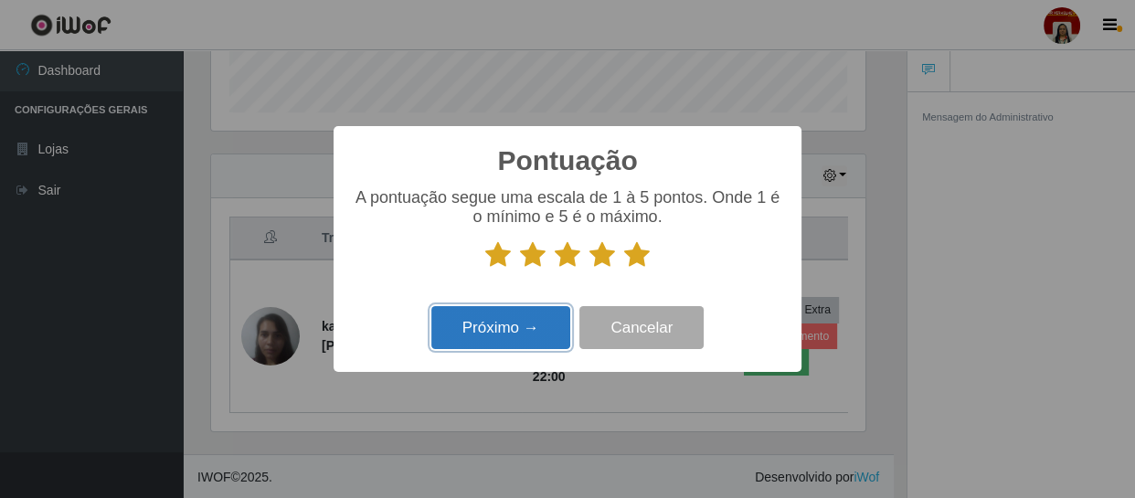
click at [535, 335] on button "Próximo →" at bounding box center [500, 327] width 139 height 43
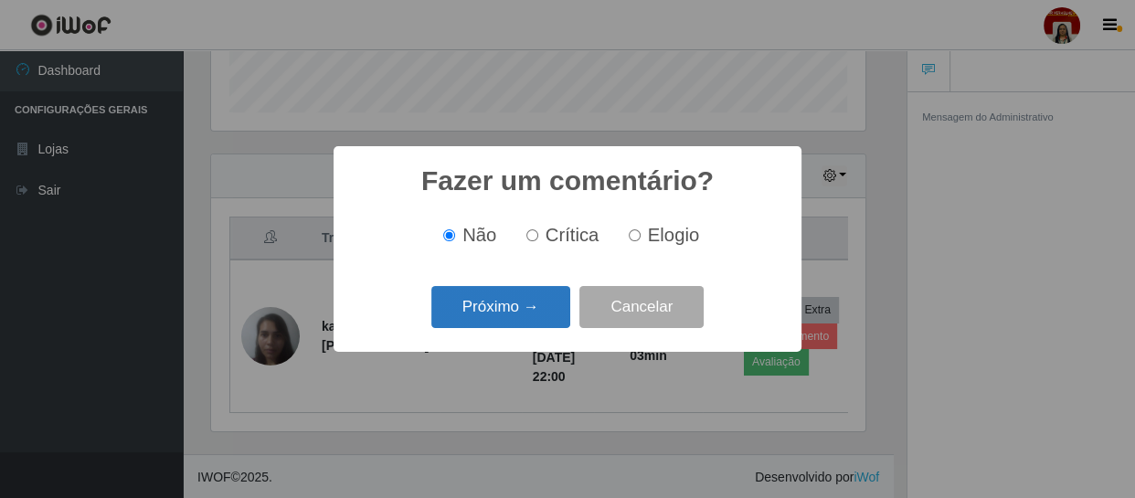
click at [533, 311] on button "Próximo →" at bounding box center [500, 307] width 139 height 43
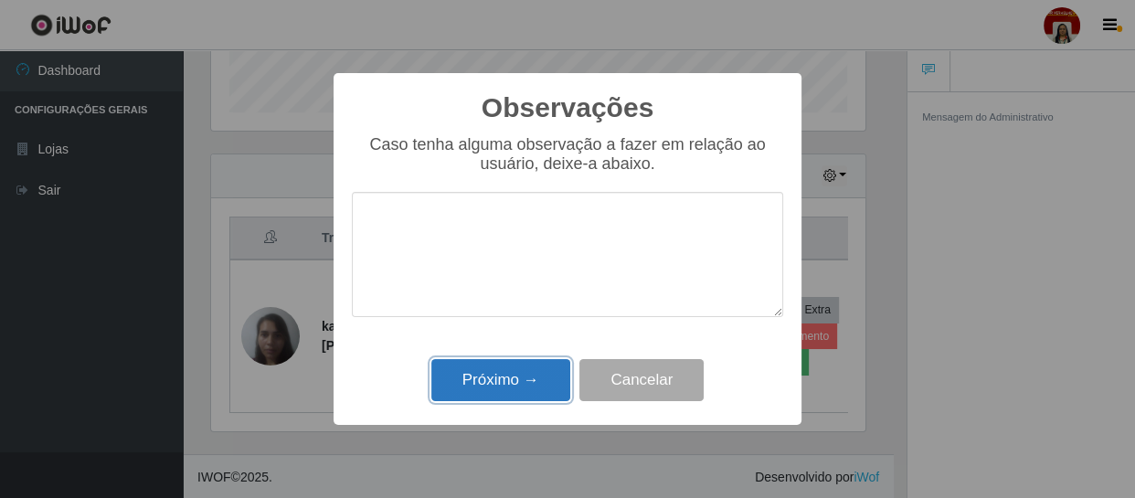
click at [526, 379] on button "Próximo →" at bounding box center [500, 380] width 139 height 43
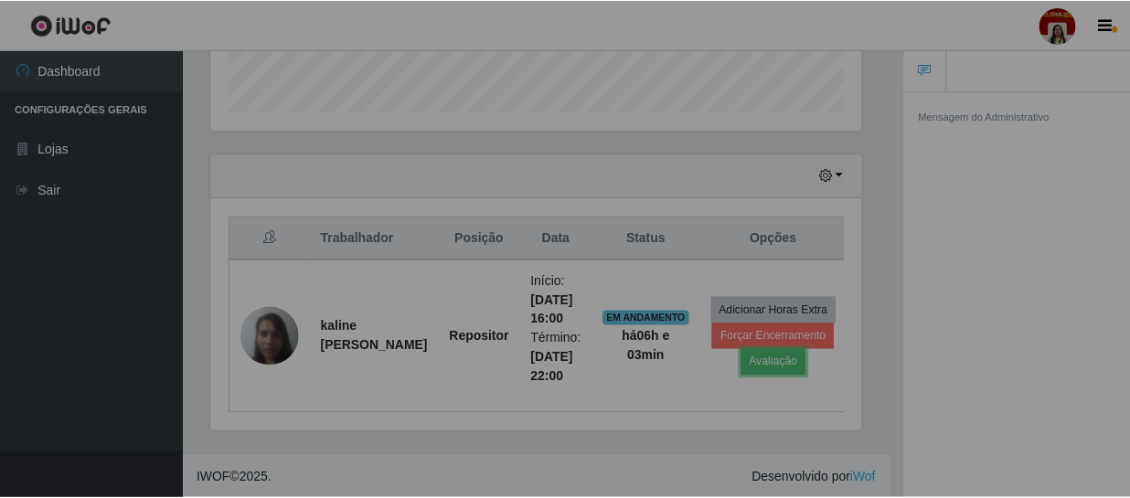
scroll to position [379, 662]
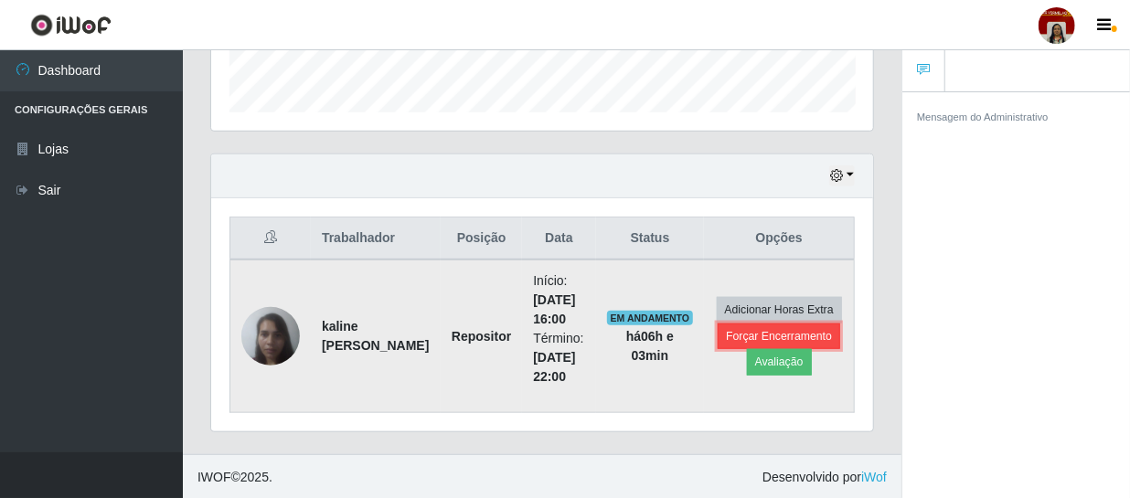
click at [764, 333] on button "Forçar Encerramento" at bounding box center [779, 337] width 122 height 26
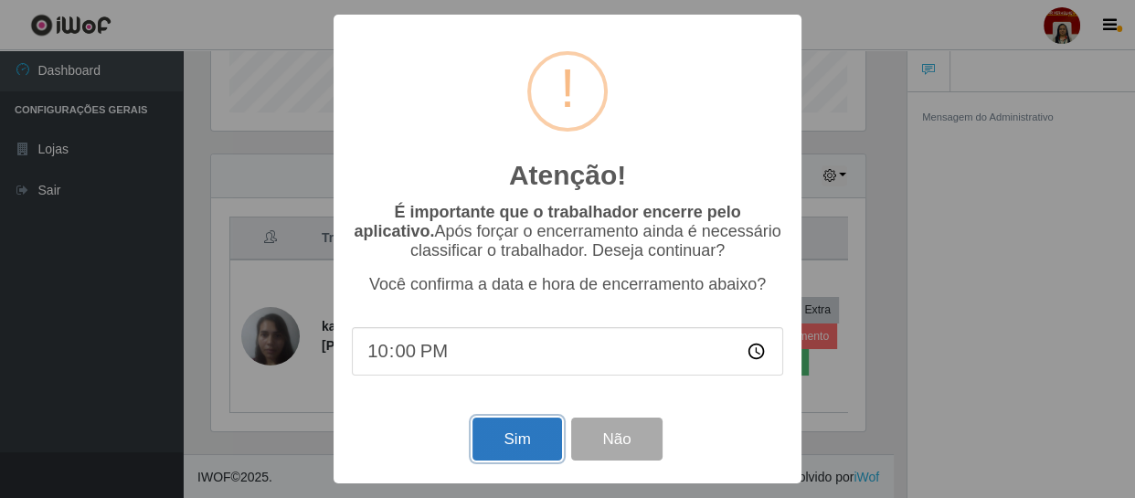
click at [516, 448] on button "Sim" at bounding box center [517, 439] width 89 height 43
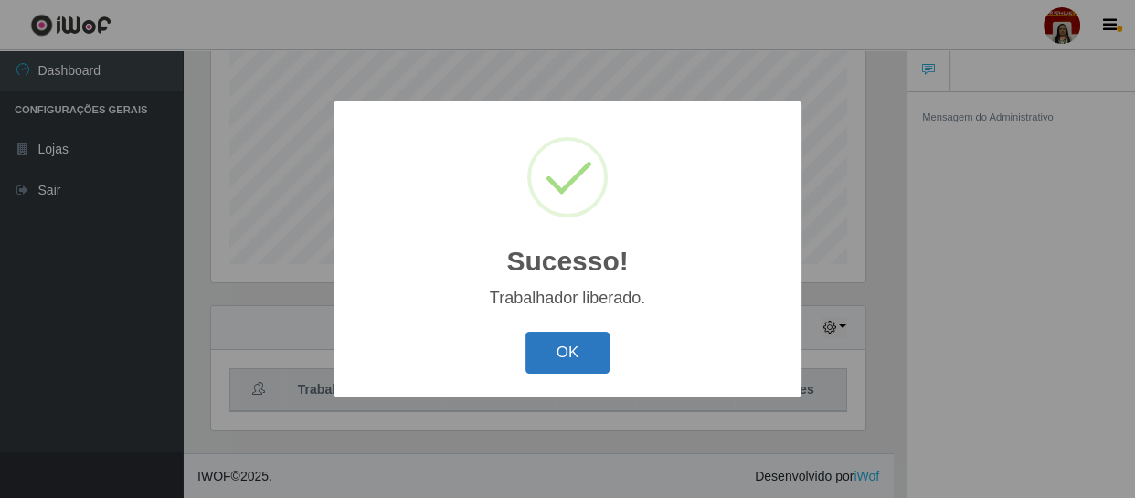
click at [548, 338] on button "OK" at bounding box center [568, 353] width 85 height 43
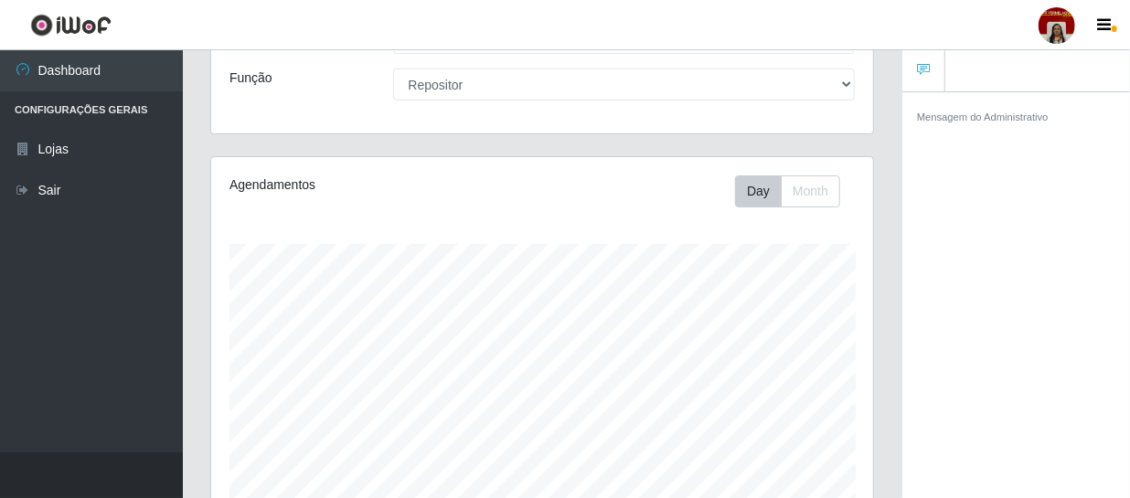
scroll to position [0, 0]
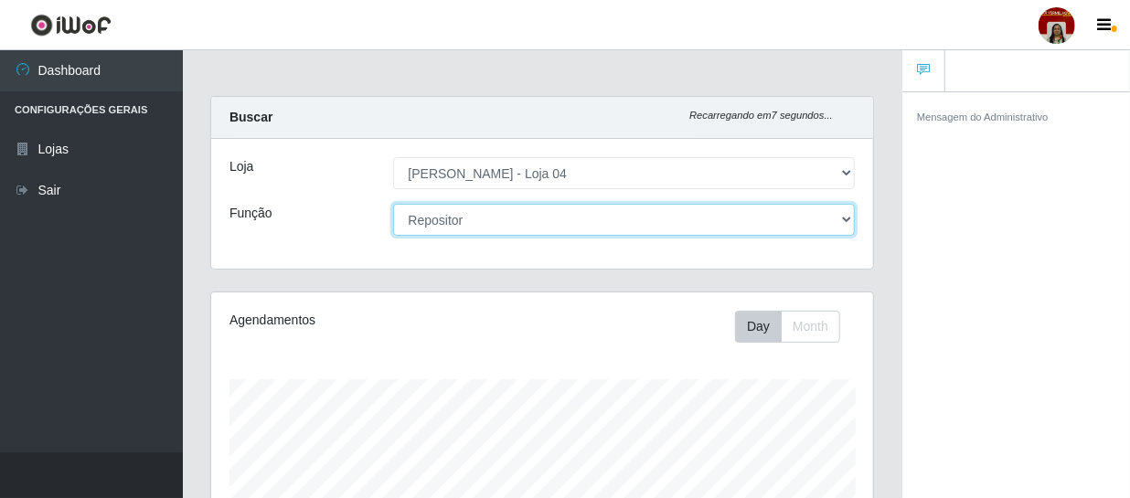
click at [540, 216] on select "[Selecione...] ASG ASG + ASG ++ Auxiliar de Depósito Auxiliar de Depósito + Aux…" at bounding box center [624, 220] width 463 height 32
select select "112"
click at [393, 204] on select "[Selecione...] ASG ASG + ASG ++ Auxiliar de Depósito Auxiliar de Depósito + Aux…" at bounding box center [624, 220] width 463 height 32
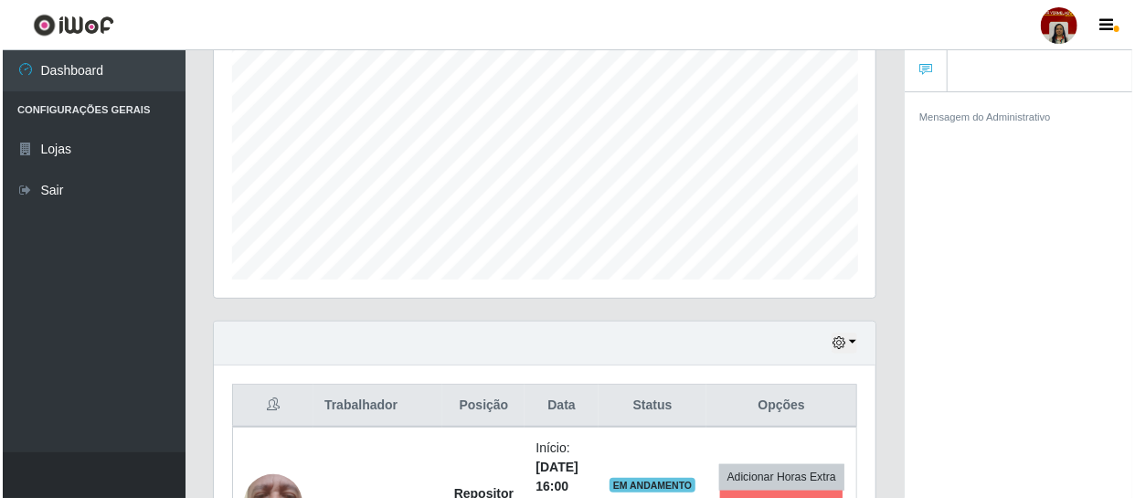
scroll to position [484, 0]
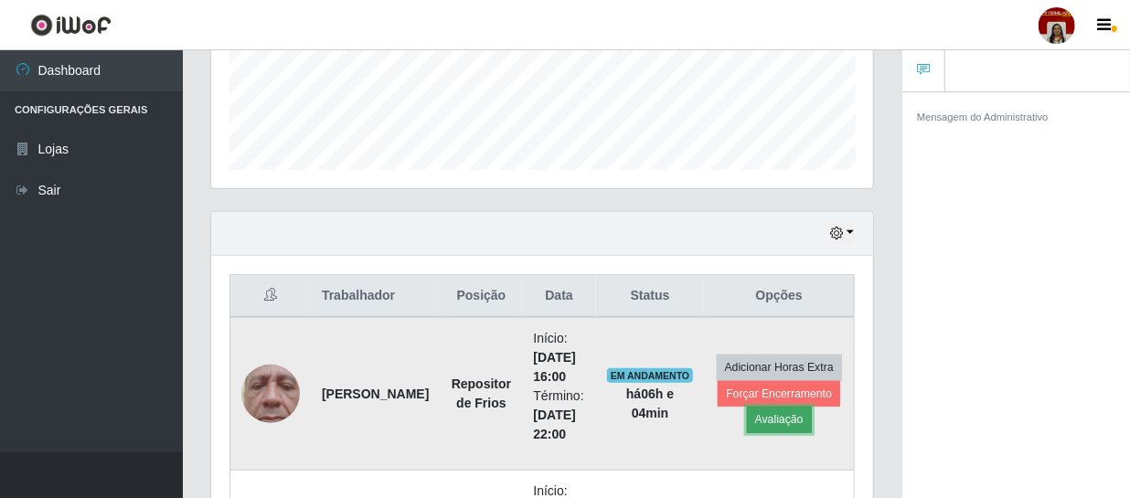
click at [768, 420] on button "Avaliação" at bounding box center [779, 420] width 65 height 26
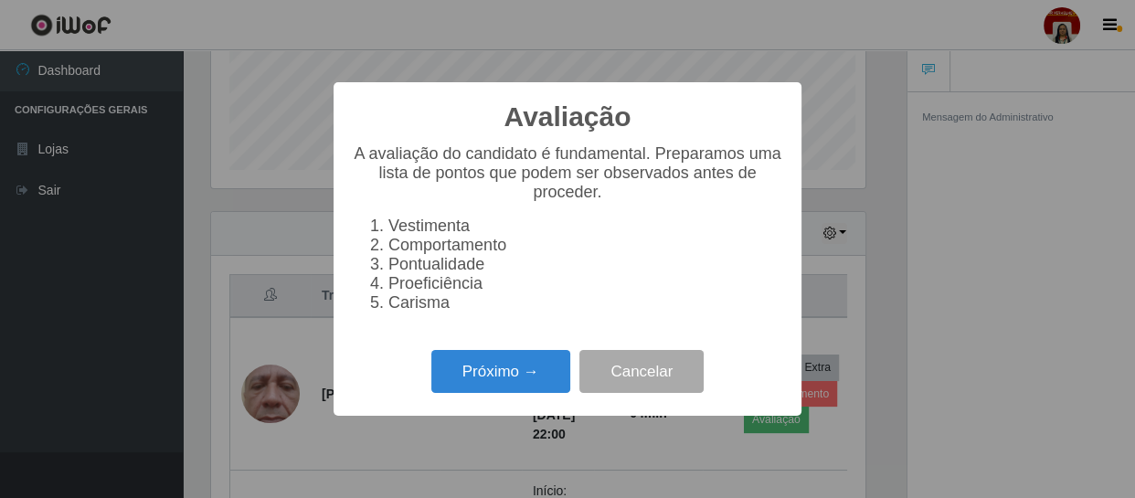
scroll to position [379, 654]
click at [553, 368] on button "Próximo →" at bounding box center [500, 371] width 139 height 43
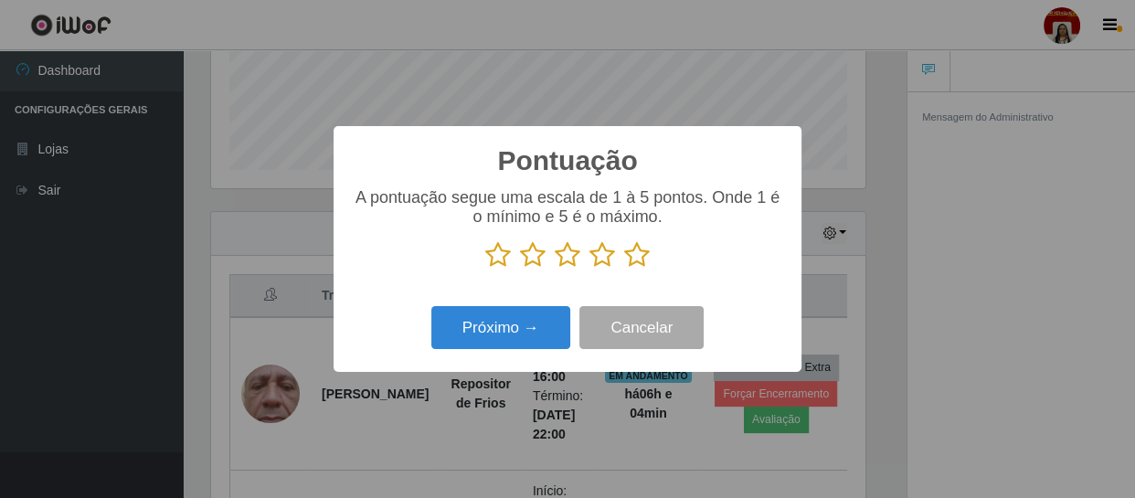
click at [634, 256] on icon at bounding box center [637, 254] width 26 height 27
click at [624, 269] on input "radio" at bounding box center [624, 269] width 0 height 0
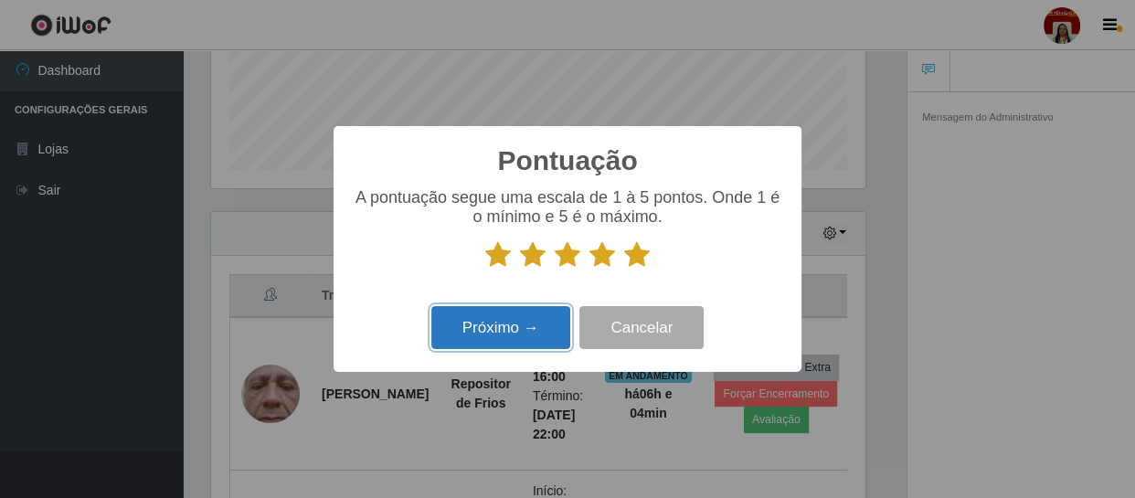
click at [526, 328] on button "Próximo →" at bounding box center [500, 327] width 139 height 43
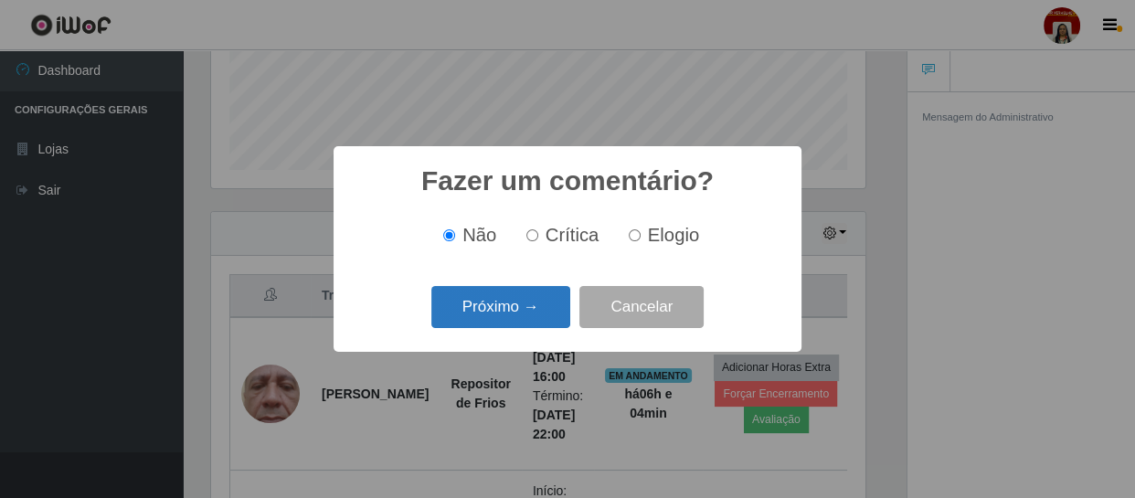
click at [538, 314] on button "Próximo →" at bounding box center [500, 307] width 139 height 43
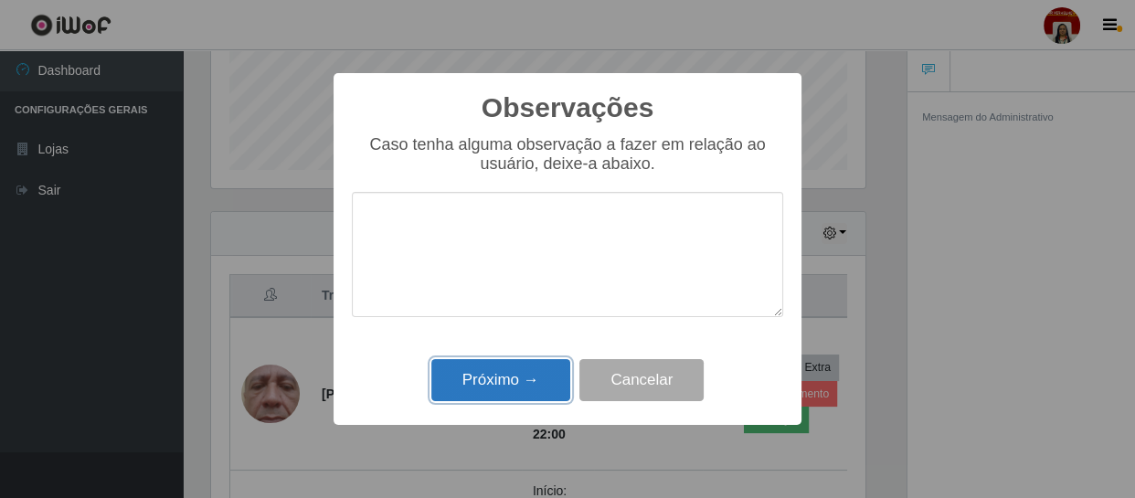
click at [521, 369] on button "Próximo →" at bounding box center [500, 380] width 139 height 43
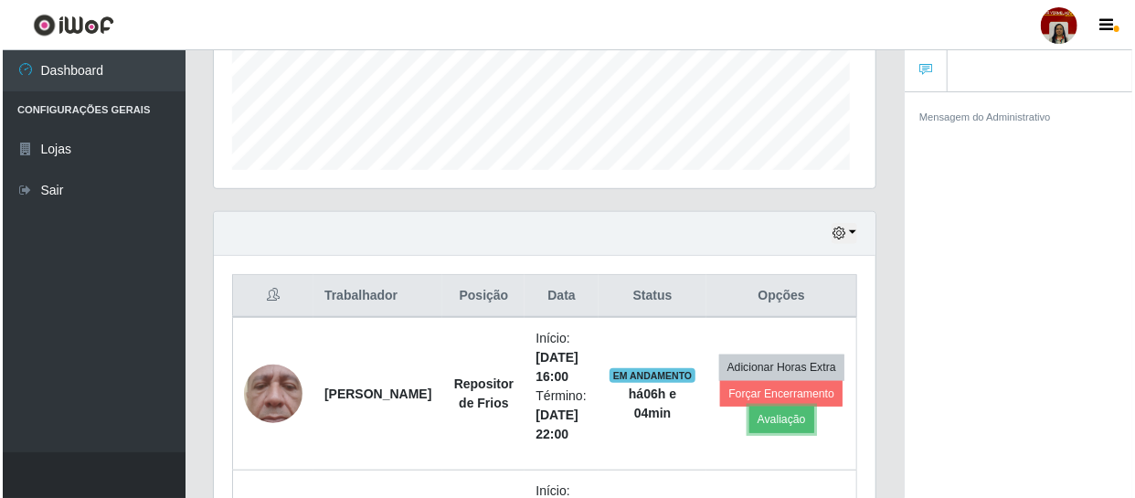
scroll to position [379, 662]
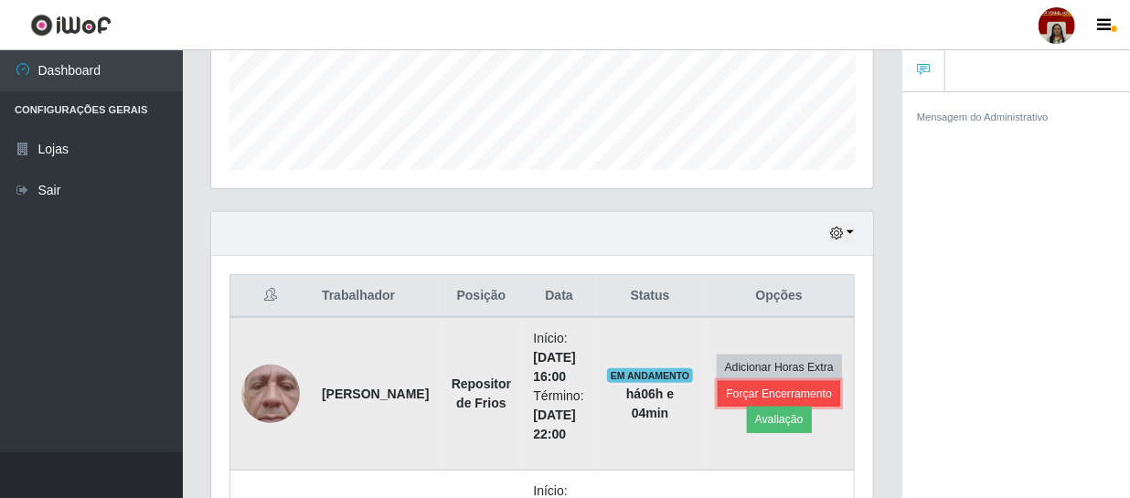
click at [759, 389] on button "Forçar Encerramento" at bounding box center [779, 394] width 122 height 26
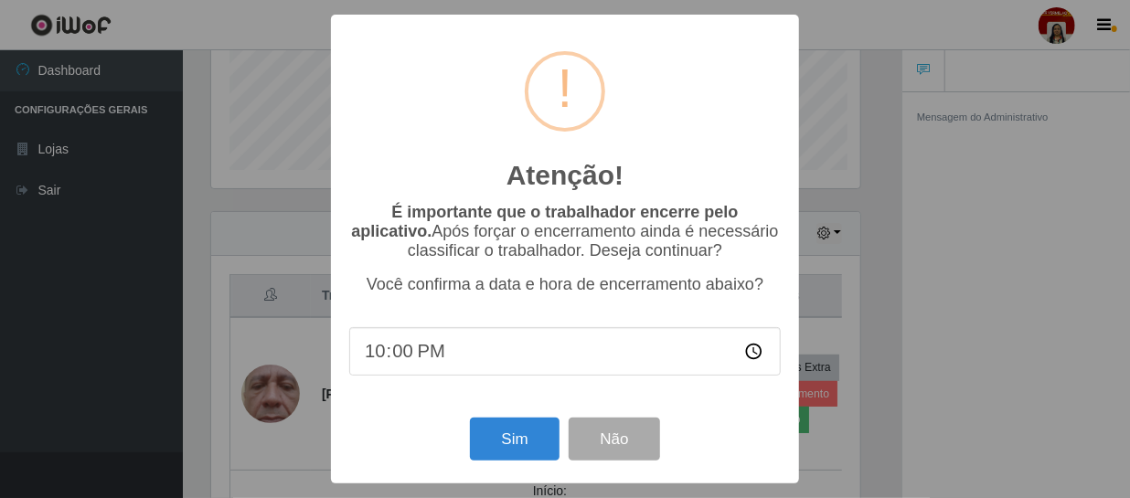
scroll to position [379, 654]
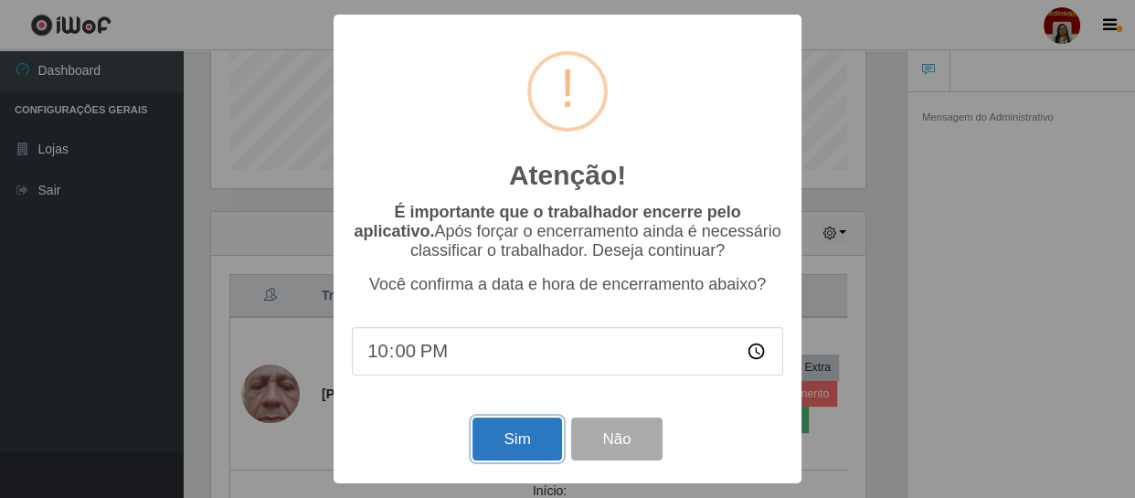
click at [525, 437] on button "Sim" at bounding box center [517, 439] width 89 height 43
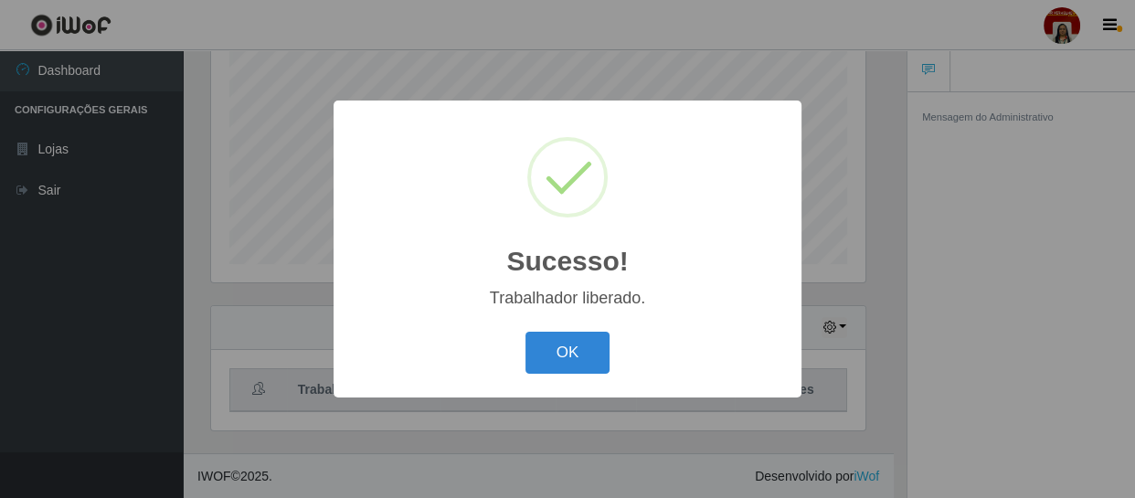
scroll to position [913769, 913493]
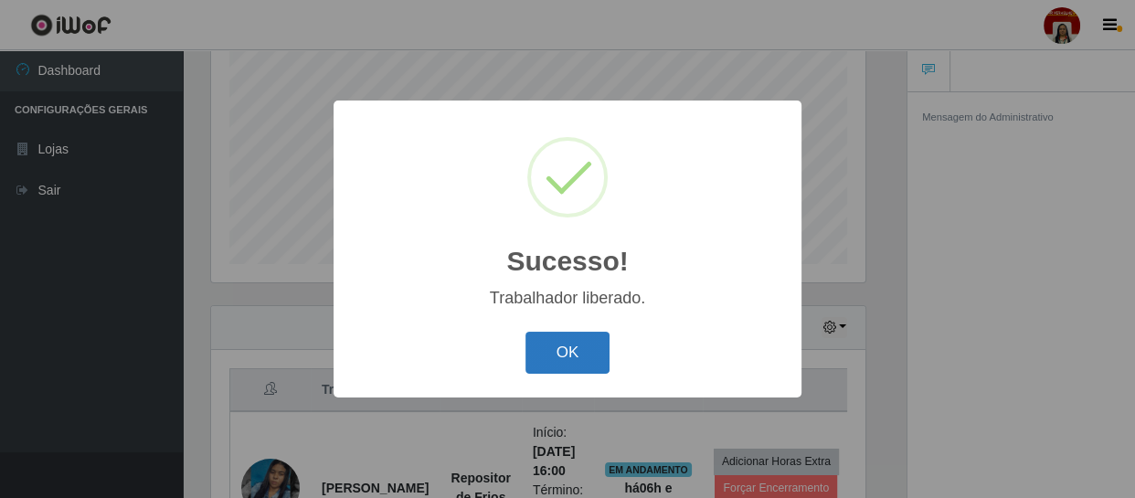
click at [581, 349] on button "OK" at bounding box center [568, 353] width 85 height 43
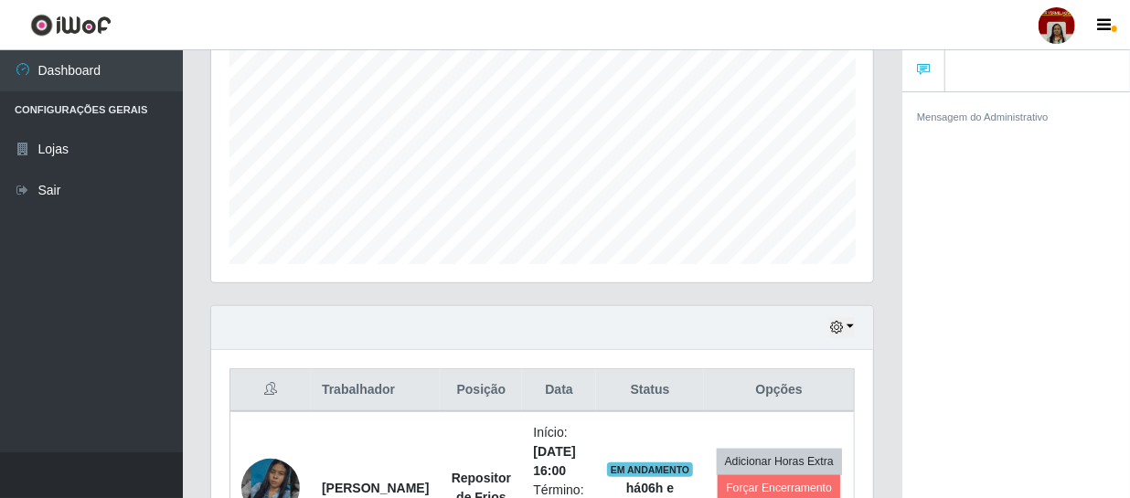
click at [978, 230] on div "Mensagem do Administrativo" at bounding box center [1016, 297] width 228 height 413
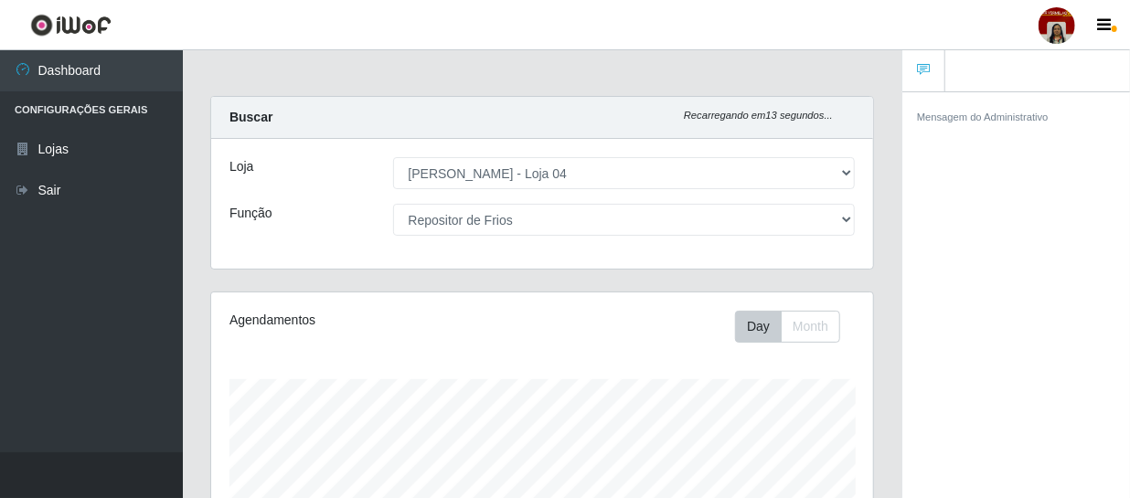
scroll to position [0, 0]
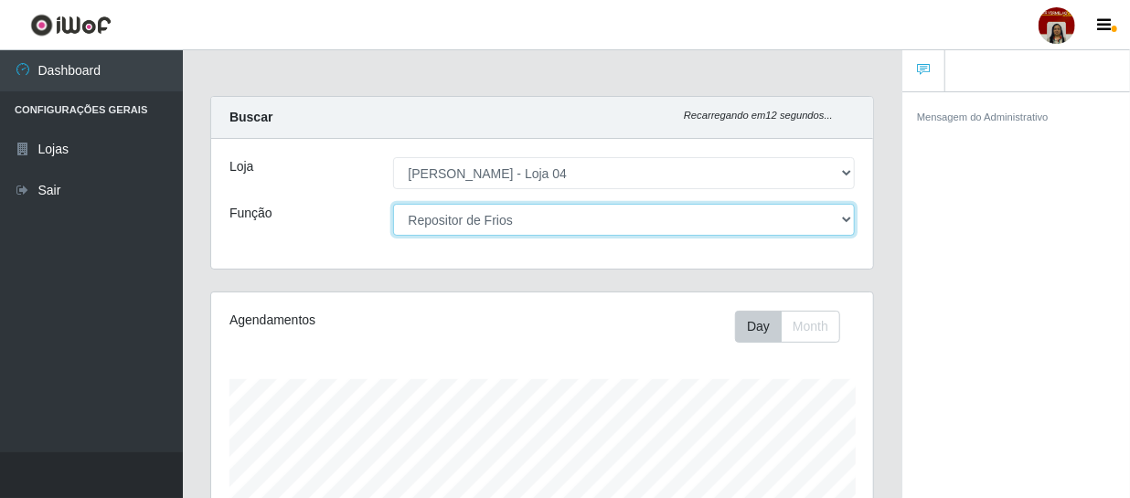
click at [466, 218] on select "[Selecione...] ASG ASG + ASG ++ Auxiliar de Depósito Auxiliar de Depósito + Aux…" at bounding box center [624, 220] width 463 height 32
click at [522, 218] on select "[Selecione...] ASG ASG + ASG ++ Auxiliar de Depósito Auxiliar de Depósito + Aux…" at bounding box center [624, 220] width 463 height 32
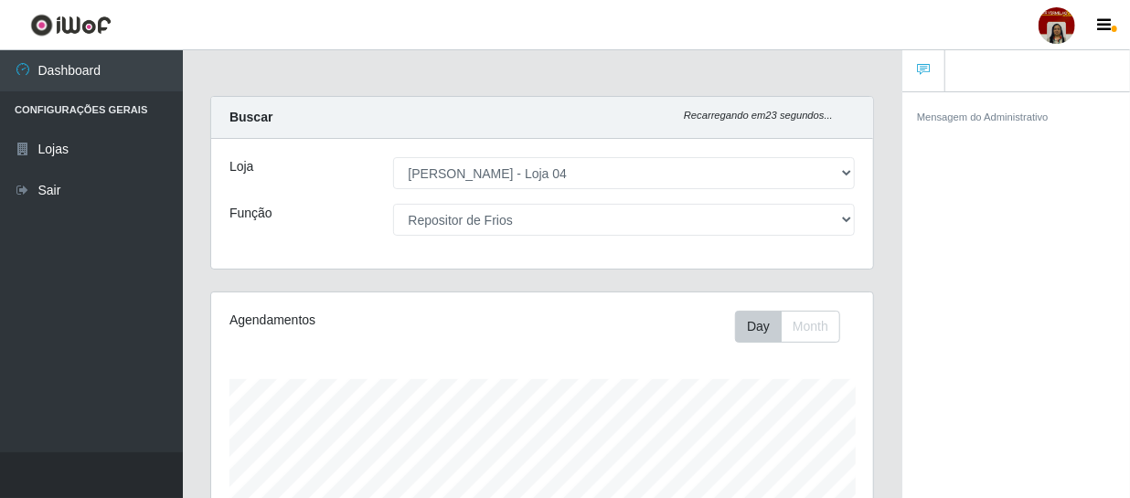
drag, startPoint x: 1125, startPoint y: 235, endPoint x: 1124, endPoint y: 147, distance: 87.8
click at [1124, 147] on div "Mensagem do Administrativo" at bounding box center [1016, 297] width 228 height 413
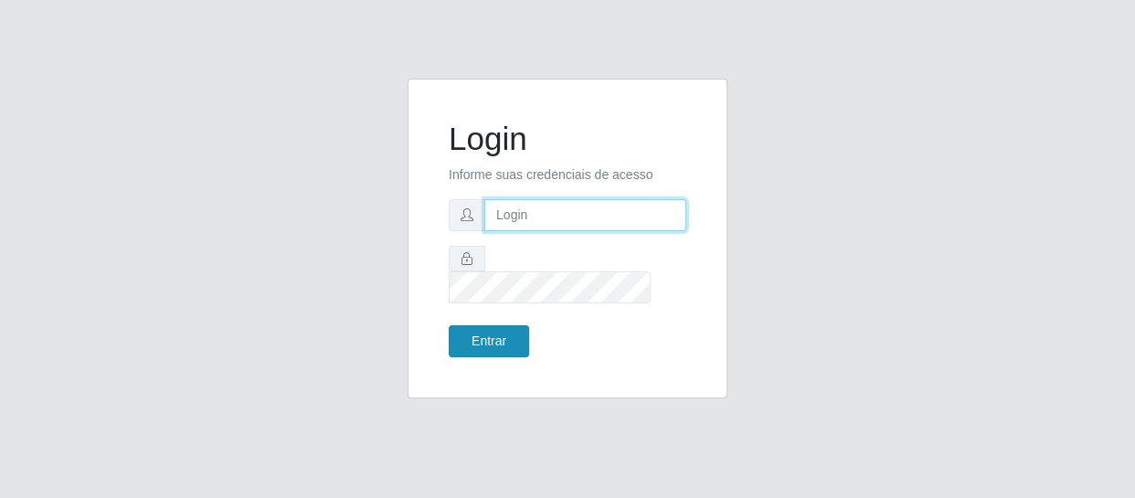
type input "[EMAIL_ADDRESS][DOMAIN_NAME]"
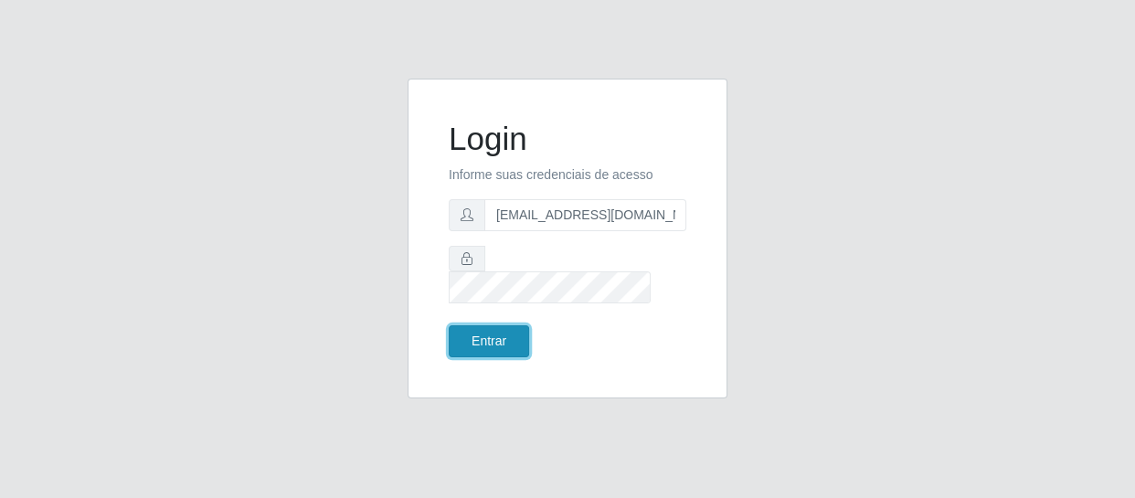
click at [495, 329] on button "Entrar" at bounding box center [489, 341] width 80 height 32
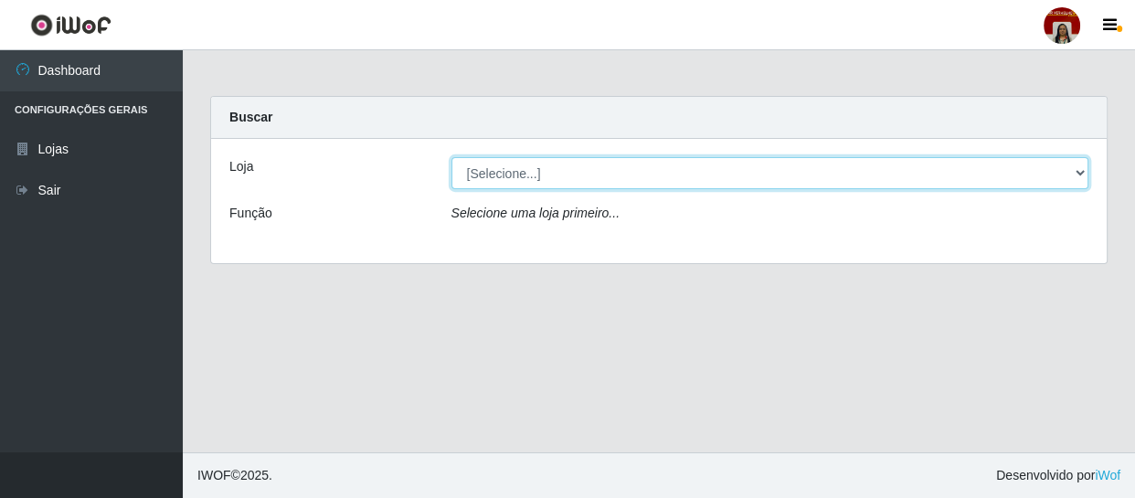
click at [600, 166] on select "[Selecione...] Mar Vermelho - Loja 04" at bounding box center [771, 173] width 638 height 32
select select "251"
click at [452, 157] on select "[Selecione...] Mar Vermelho - Loja 04" at bounding box center [771, 173] width 638 height 32
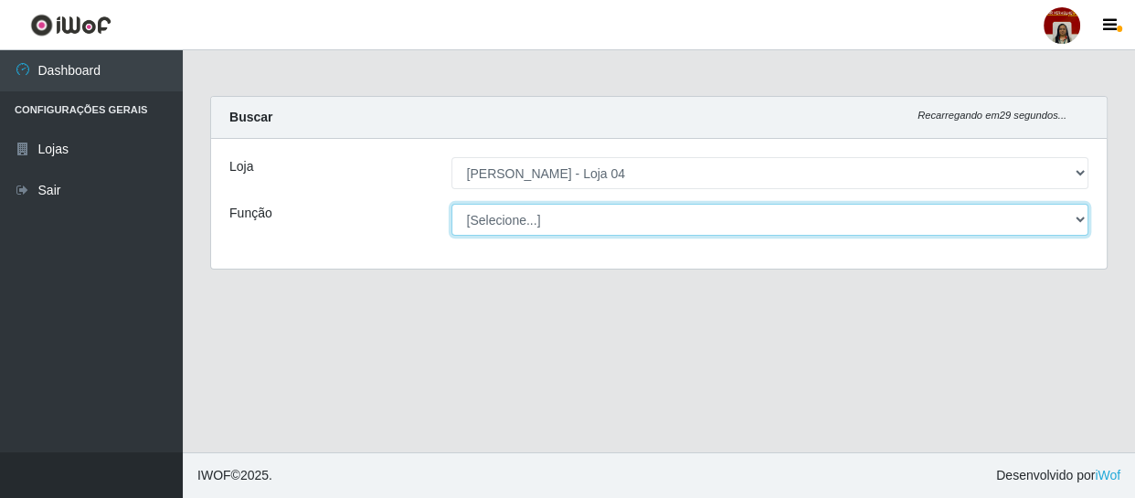
click at [603, 223] on select "[Selecione...] ASG ASG + ASG ++ Auxiliar de Depósito Auxiliar de Depósito + Aux…" at bounding box center [771, 220] width 638 height 32
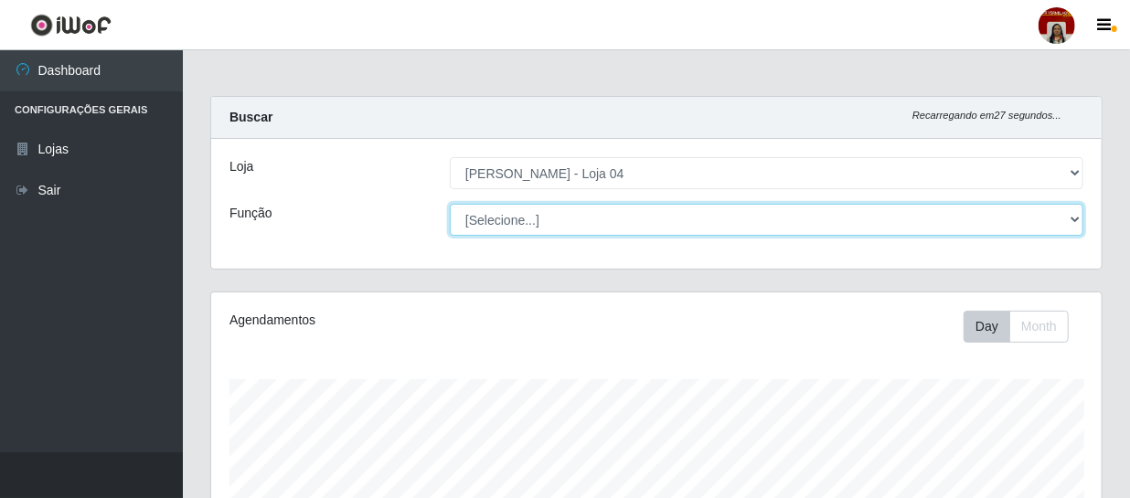
scroll to position [379, 890]
select select "22"
click at [450, 204] on select "[Selecione...] ASG ASG + ASG ++ Auxiliar de Depósito Auxiliar de Depósito + Aux…" at bounding box center [767, 220] width 634 height 32
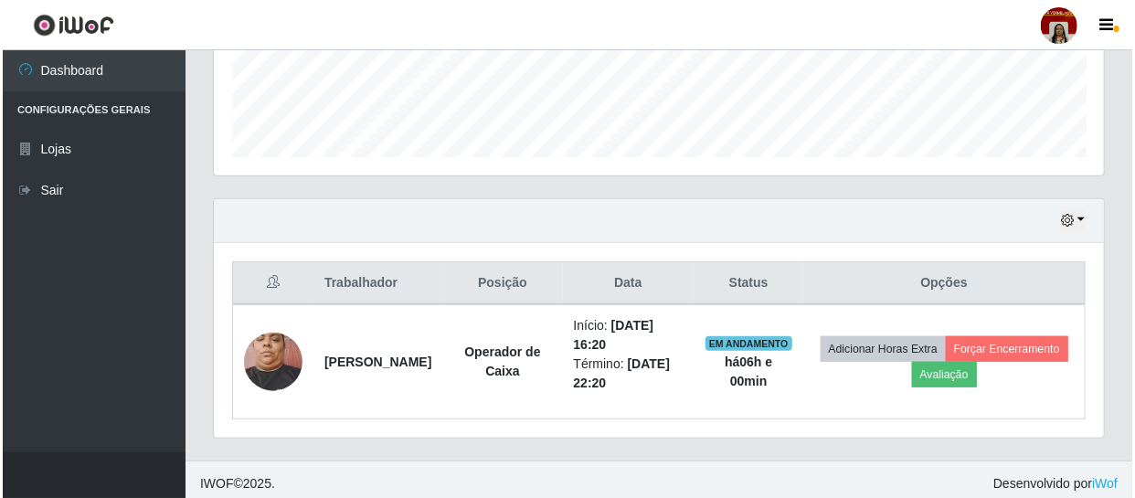
scroll to position [503, 0]
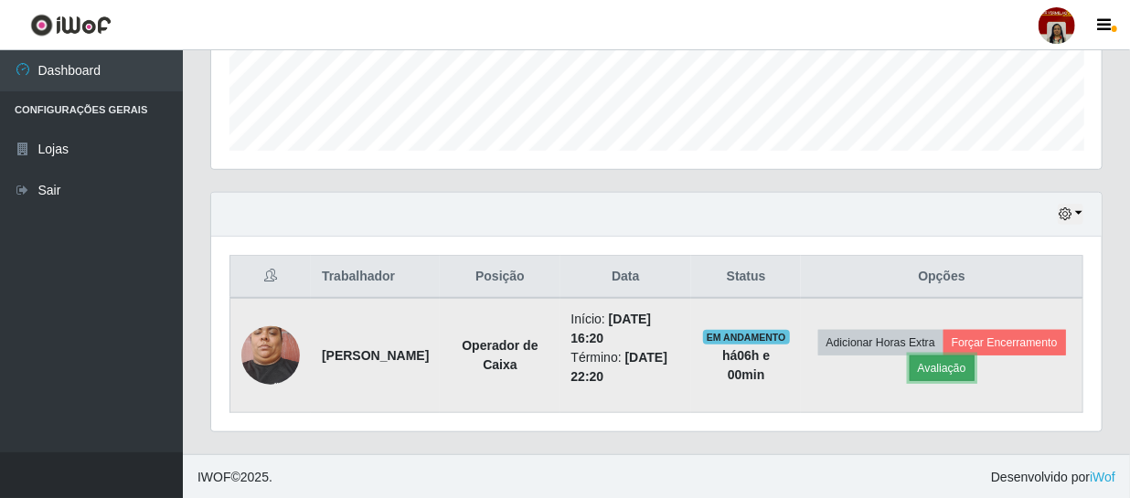
click at [974, 374] on button "Avaliação" at bounding box center [942, 369] width 65 height 26
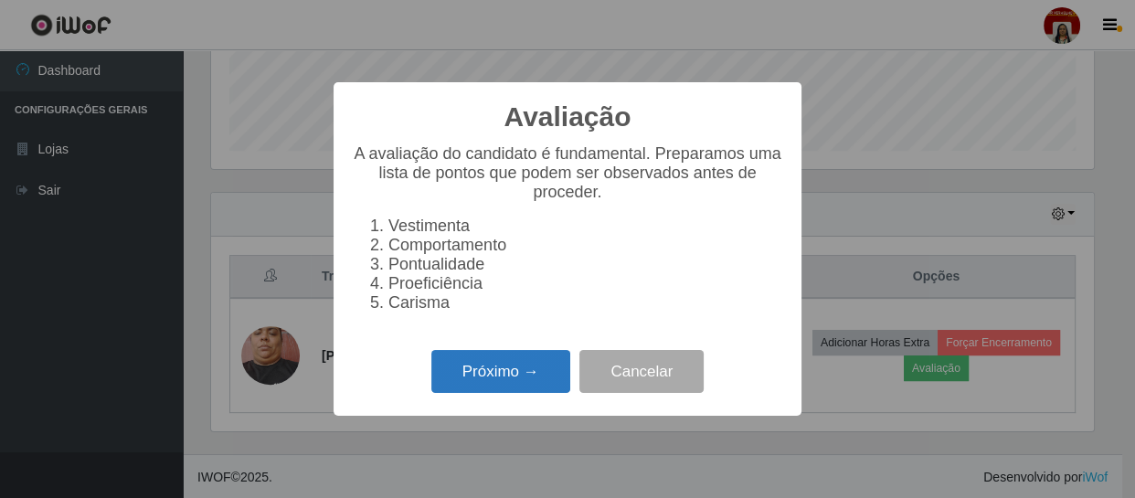
click at [548, 383] on button "Próximo →" at bounding box center [500, 371] width 139 height 43
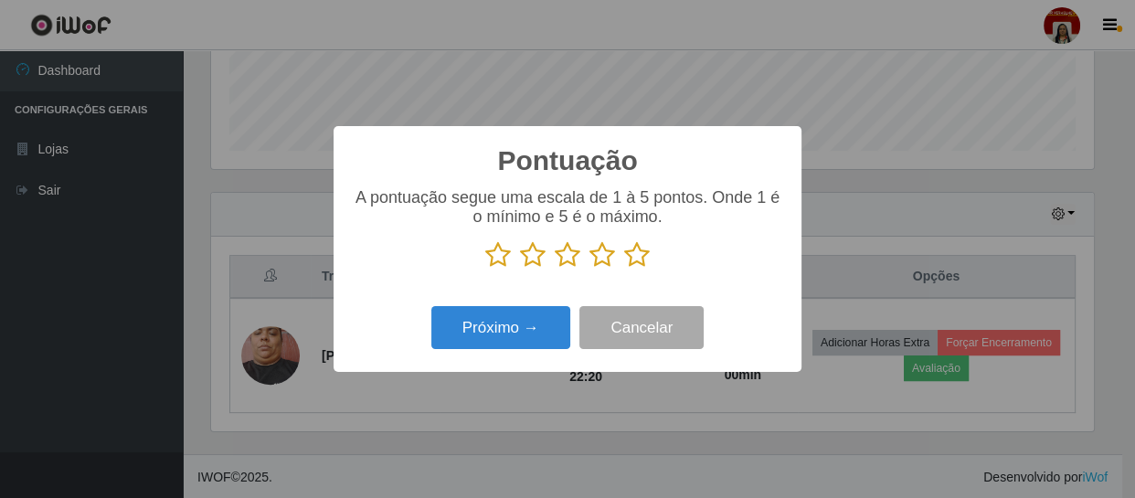
scroll to position [913769, 913265]
click at [636, 262] on icon at bounding box center [637, 254] width 26 height 27
click at [624, 269] on input "radio" at bounding box center [624, 269] width 0 height 0
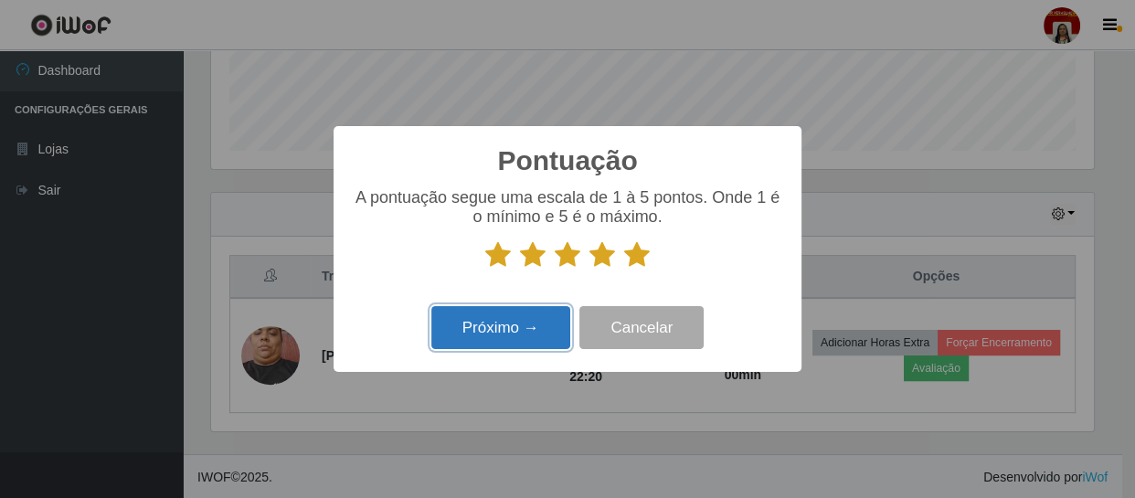
click at [549, 321] on button "Próximo →" at bounding box center [500, 327] width 139 height 43
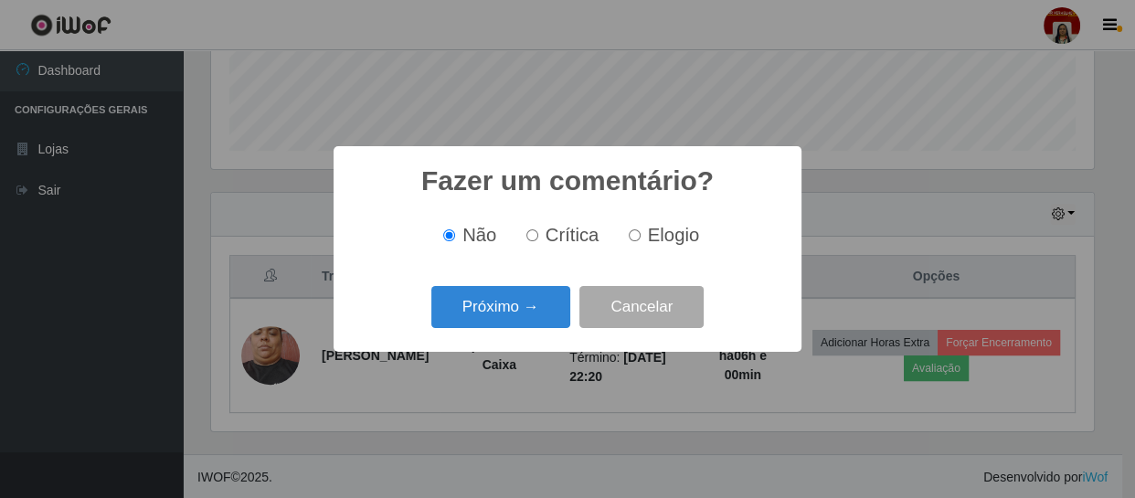
click at [549, 321] on button "Próximo →" at bounding box center [500, 307] width 139 height 43
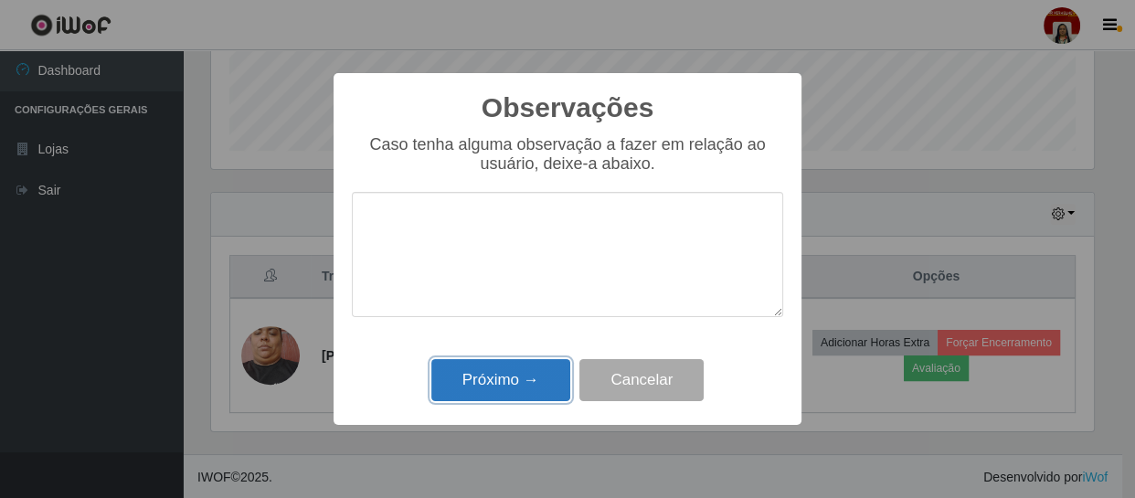
click at [537, 391] on button "Próximo →" at bounding box center [500, 380] width 139 height 43
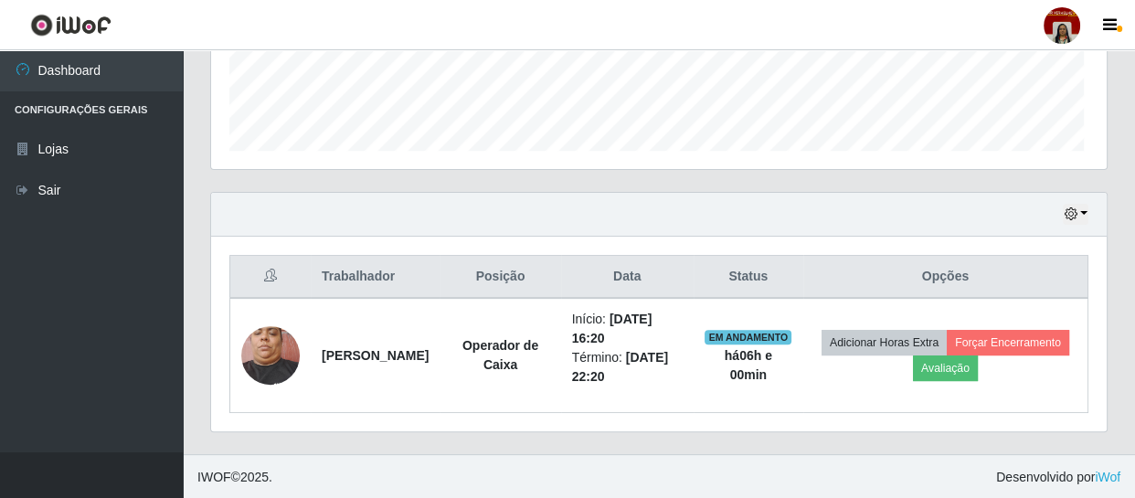
scroll to position [379, 890]
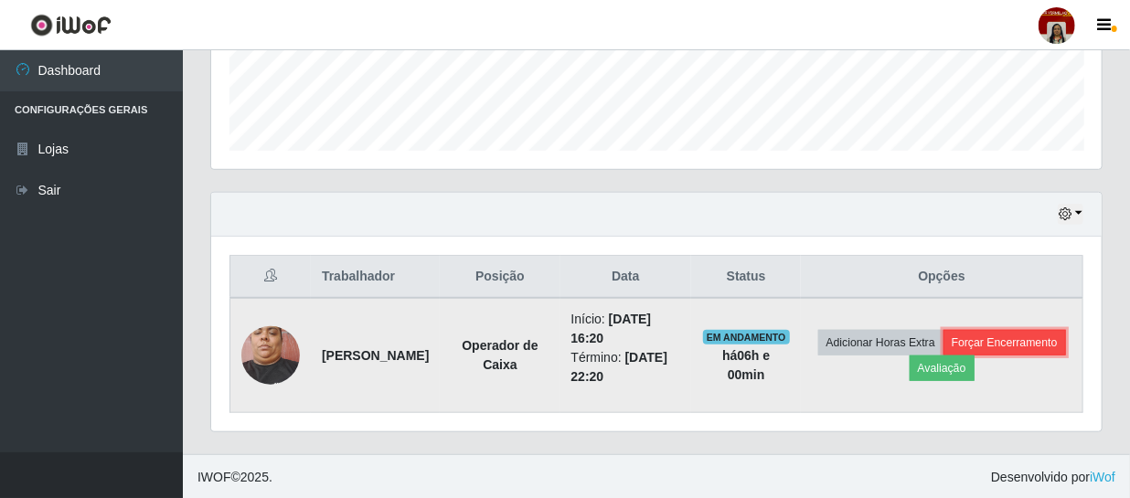
click at [943, 356] on button "Forçar Encerramento" at bounding box center [1004, 343] width 122 height 26
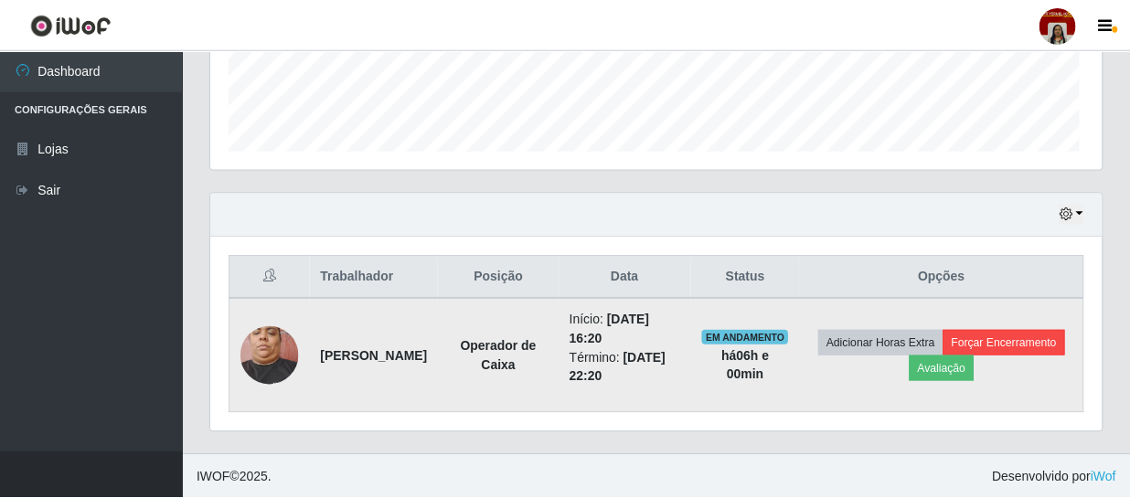
scroll to position [379, 882]
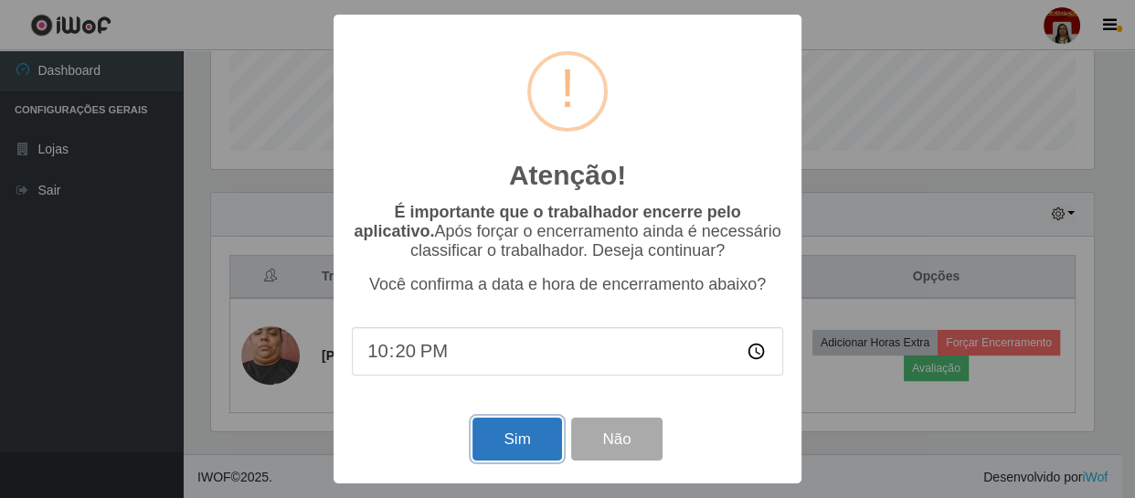
click at [535, 427] on button "Sim" at bounding box center [517, 439] width 89 height 43
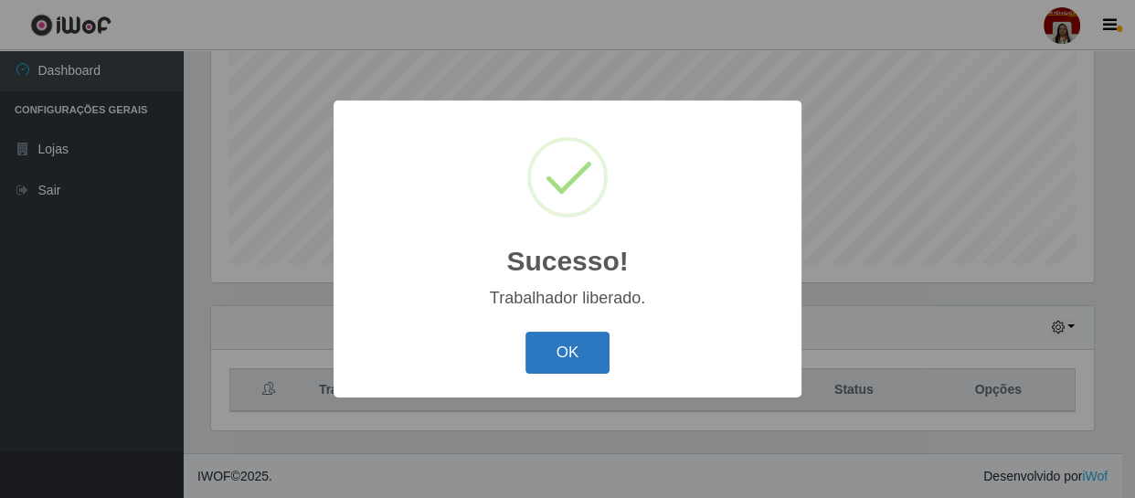
click at [548, 347] on button "OK" at bounding box center [568, 353] width 85 height 43
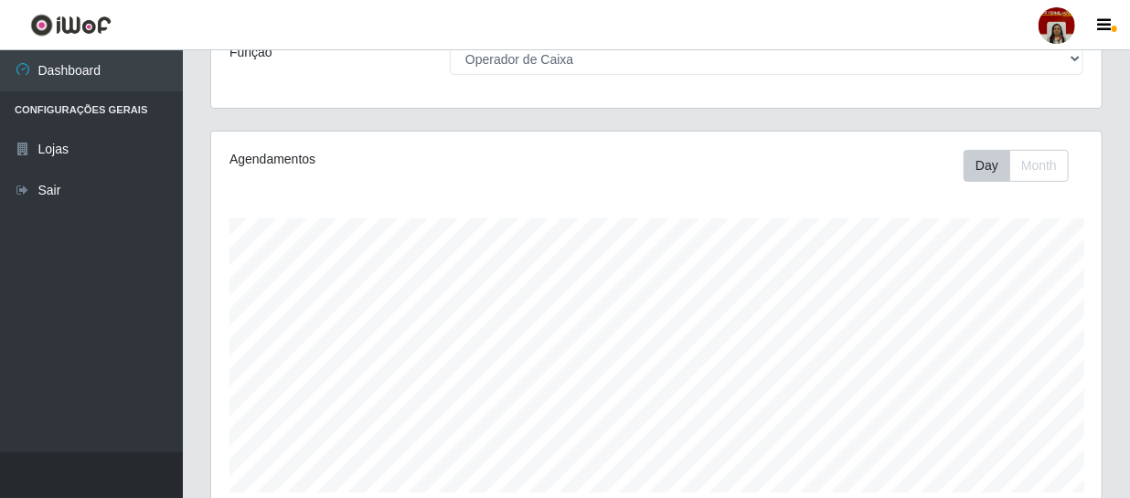
scroll to position [134, 0]
